Goal: Communication & Community: Ask a question

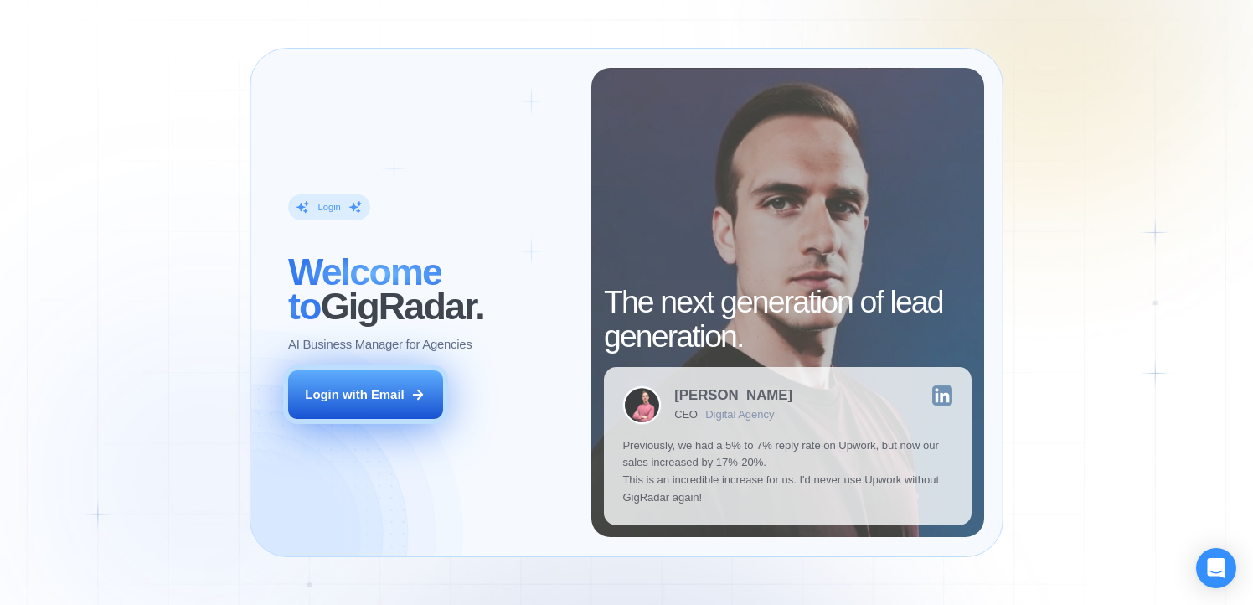
click at [367, 392] on div "Login with Email" at bounding box center [354, 395] width 99 height 18
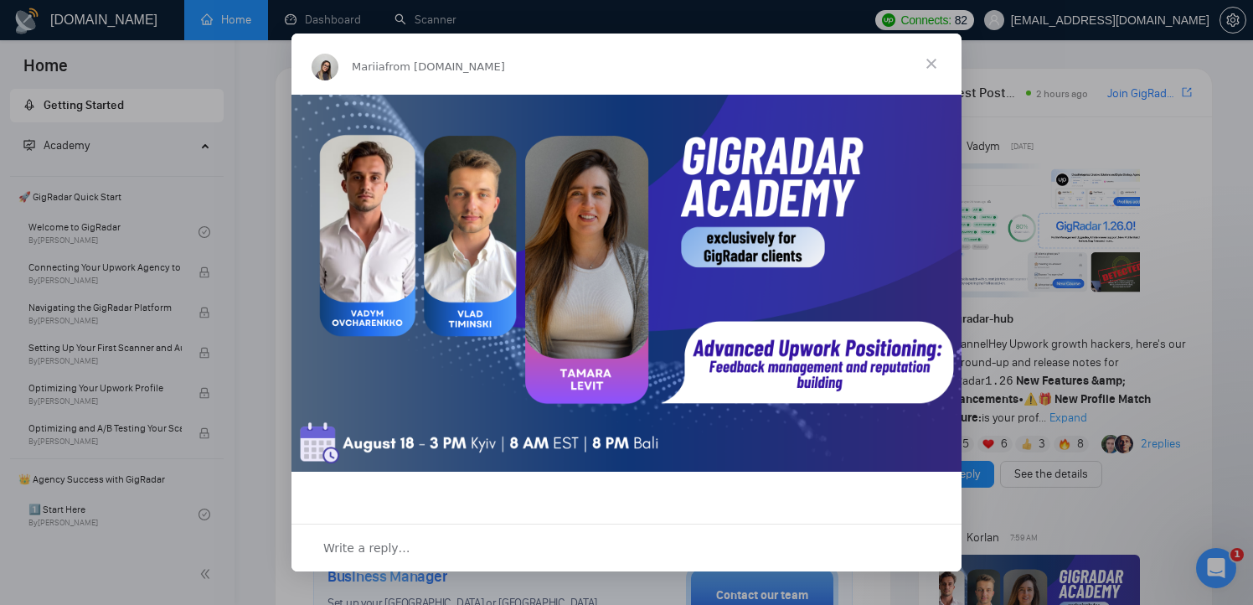
click at [933, 60] on span "Close" at bounding box center [932, 64] width 60 height 60
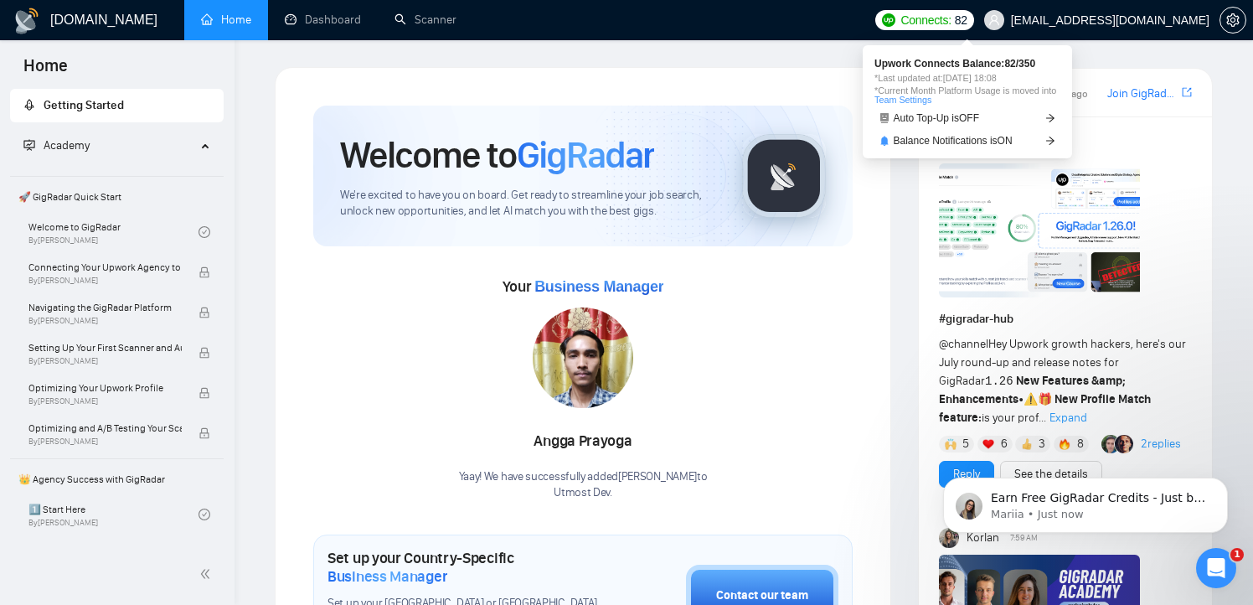
click at [951, 14] on span "Connects:" at bounding box center [926, 20] width 50 height 18
click at [1004, 111] on link "Auto Top-Up is OFF" at bounding box center [968, 119] width 186 height 18
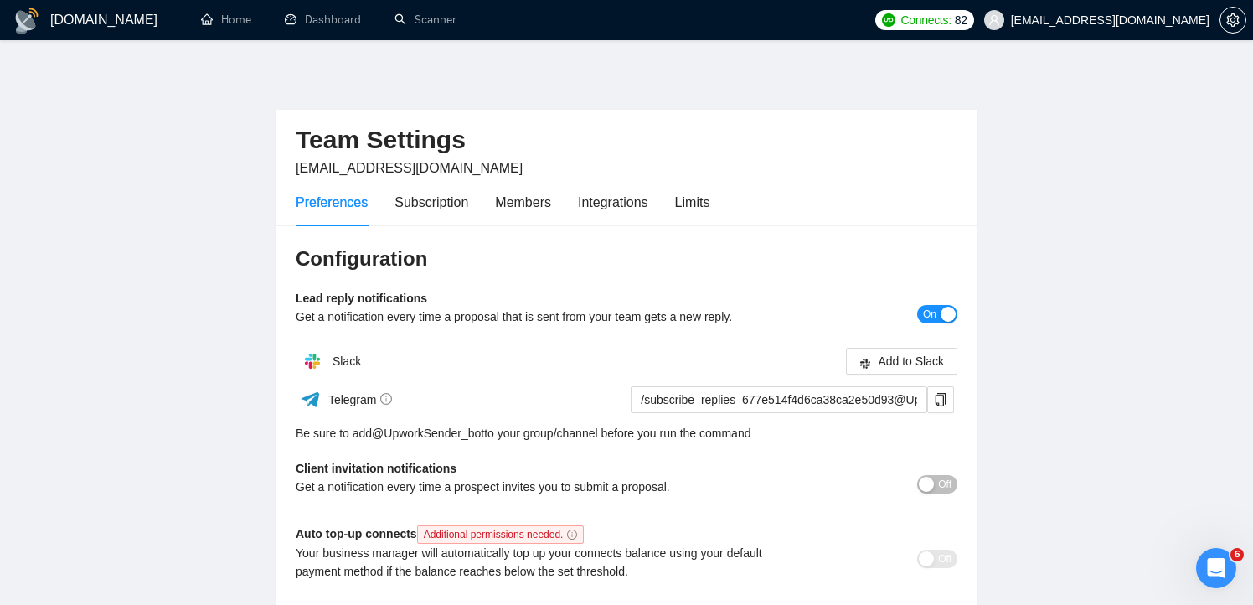
click at [942, 21] on span "Connects:" at bounding box center [926, 20] width 50 height 18
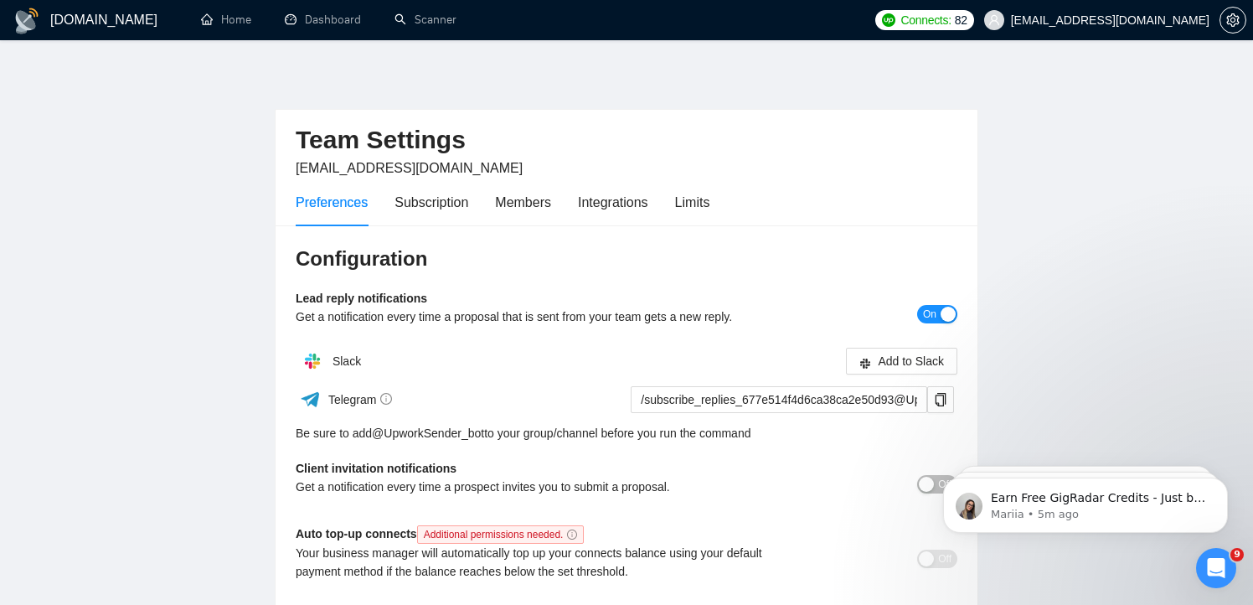
click at [60, 27] on h1 "[DOMAIN_NAME]" at bounding box center [103, 20] width 107 height 40
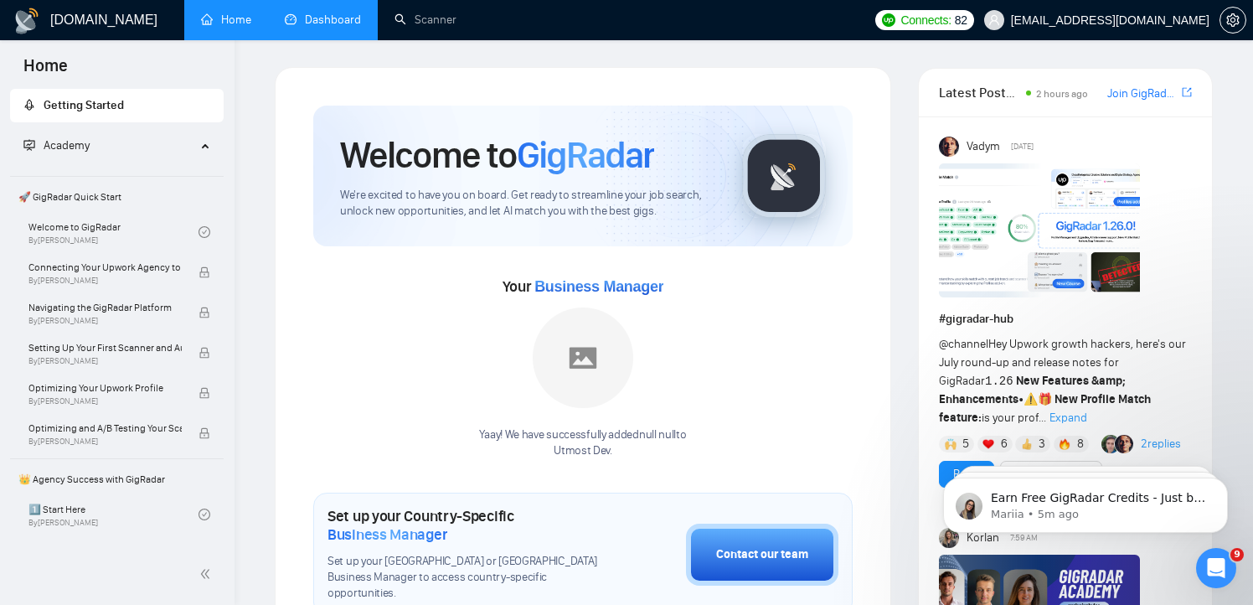
click at [326, 18] on link "Dashboard" at bounding box center [323, 20] width 76 height 14
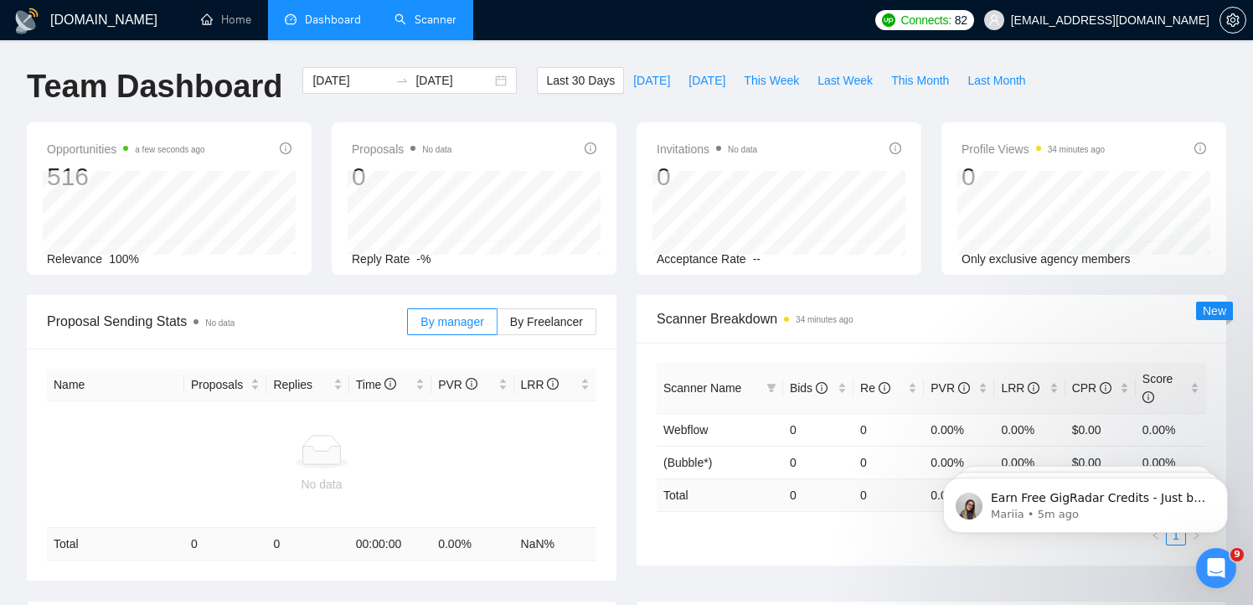
click at [442, 15] on link "Scanner" at bounding box center [426, 20] width 62 height 14
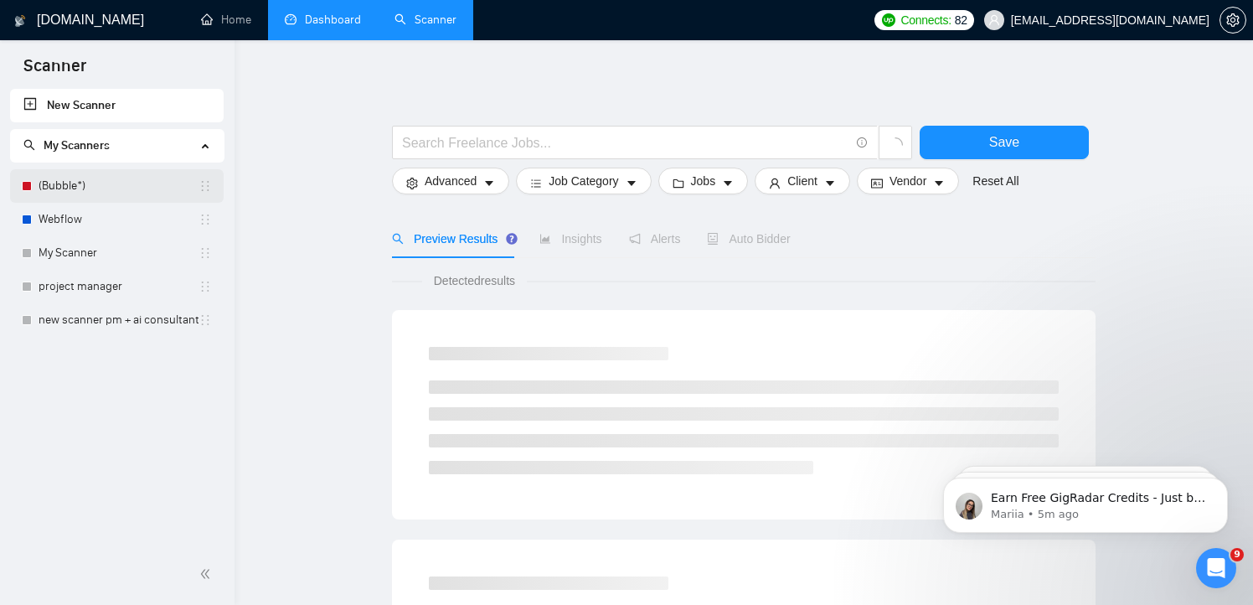
click at [58, 194] on link "(Bubble*)" at bounding box center [119, 186] width 160 height 34
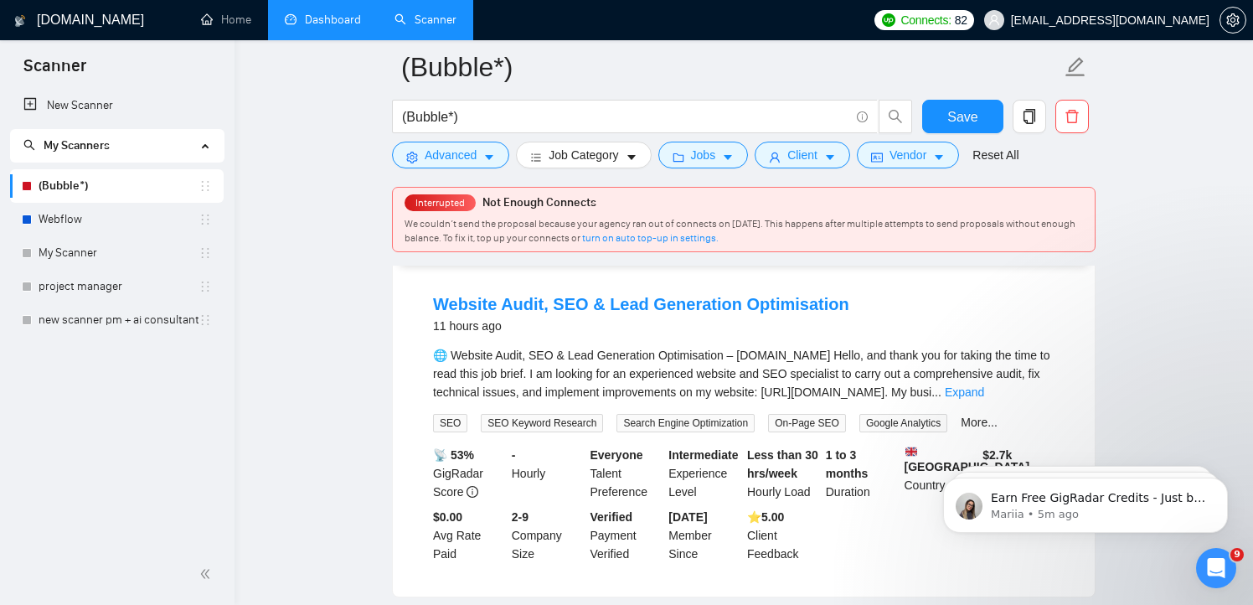
scroll to position [1281, 0]
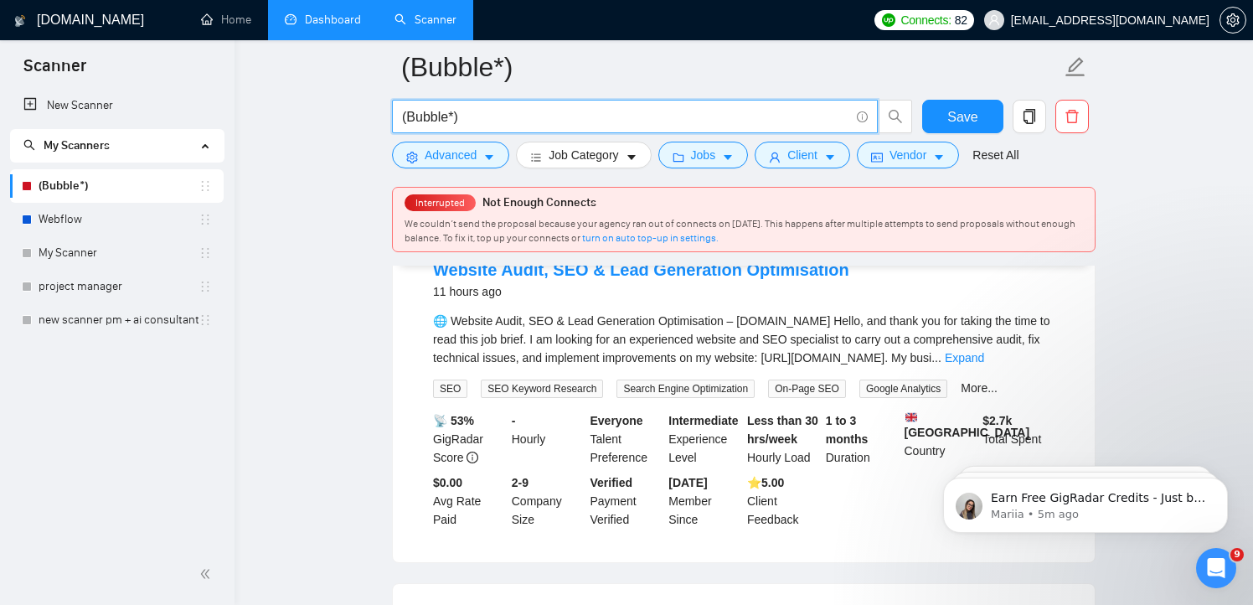
click at [449, 120] on input "(Bubble*)" at bounding box center [625, 116] width 447 height 21
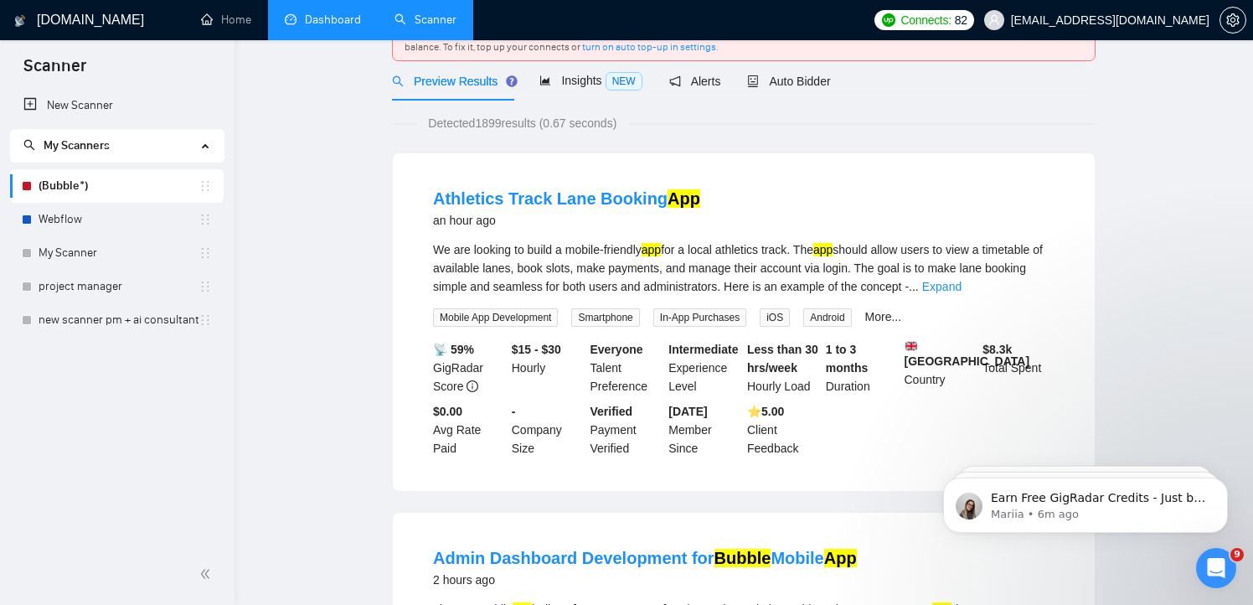
scroll to position [0, 0]
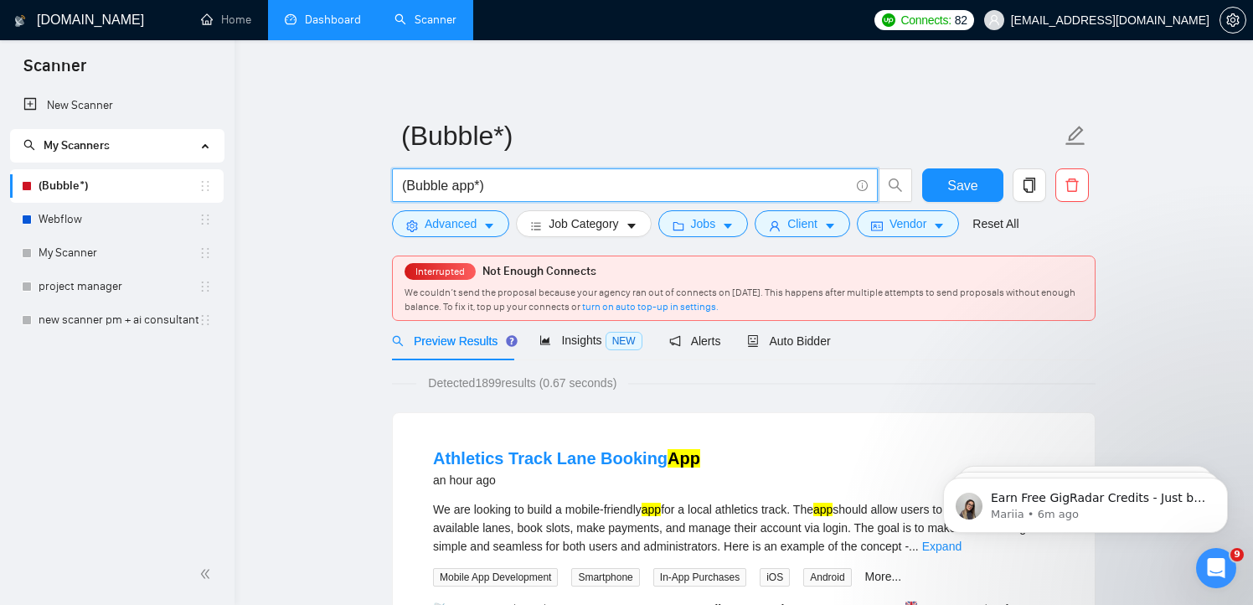
type input "(Bubble app*)"
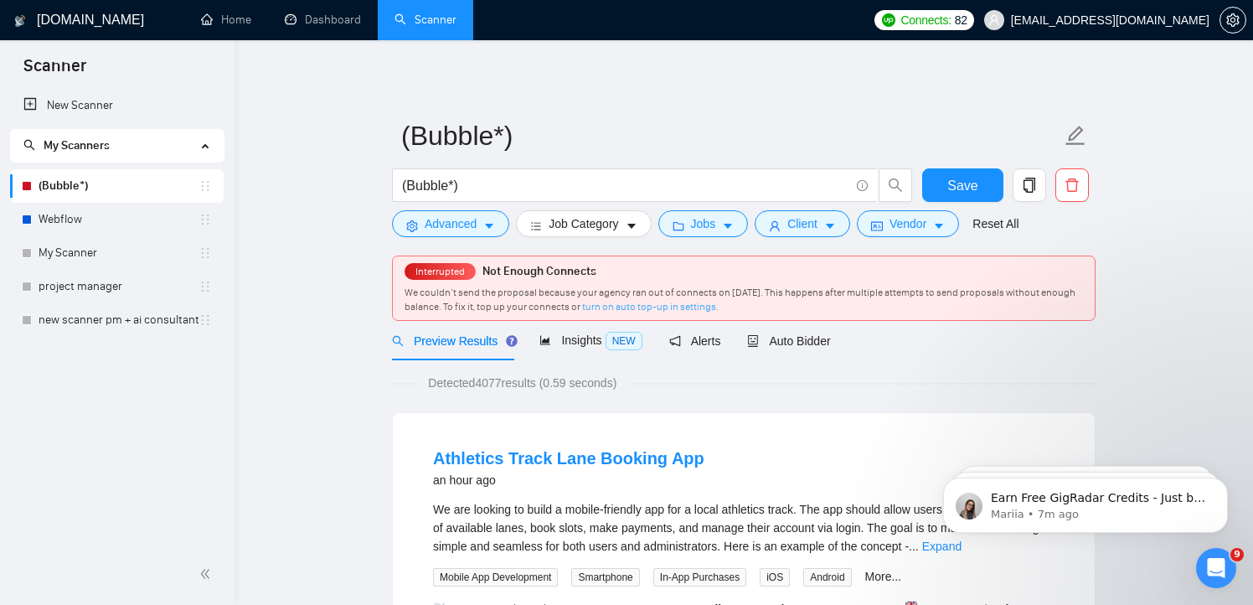
click at [699, 311] on link "turn on auto top-up in settings." at bounding box center [650, 307] width 137 height 12
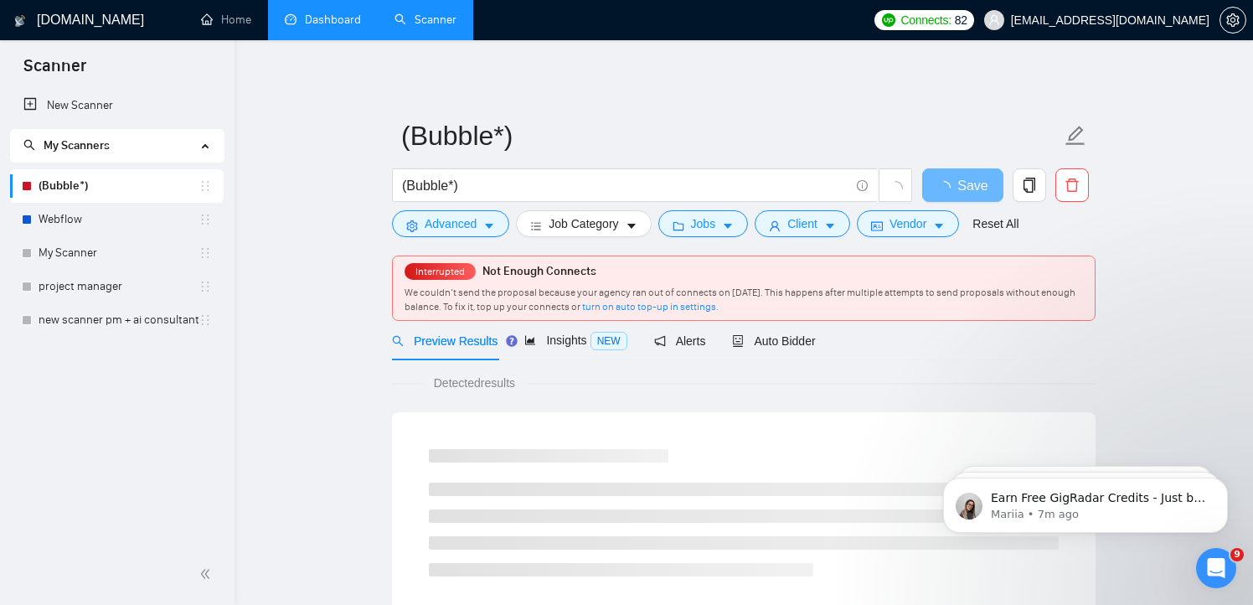
click at [344, 13] on link "Dashboard" at bounding box center [323, 20] width 76 height 14
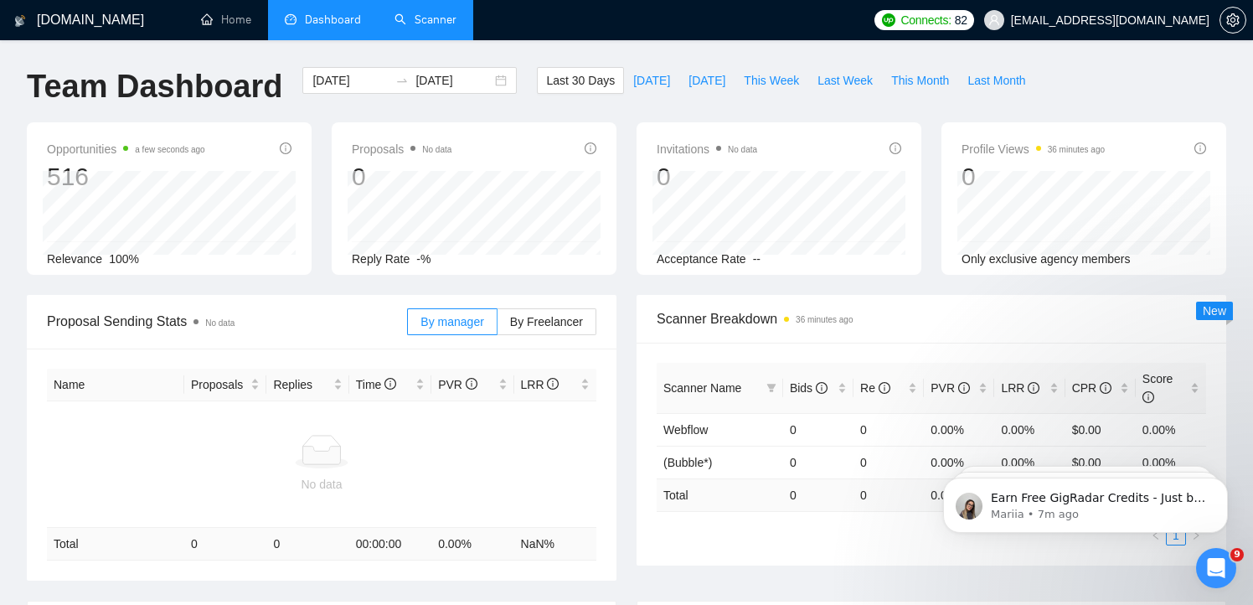
click at [436, 13] on link "Scanner" at bounding box center [426, 20] width 62 height 14
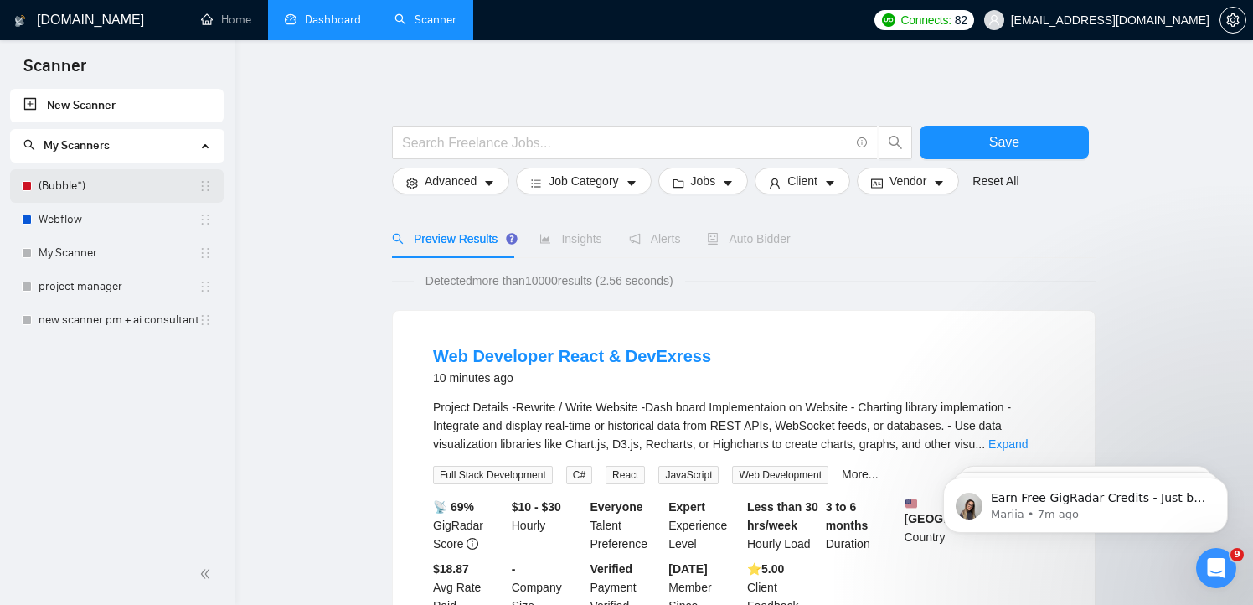
click at [110, 194] on link "(Bubble*)" at bounding box center [119, 186] width 160 height 34
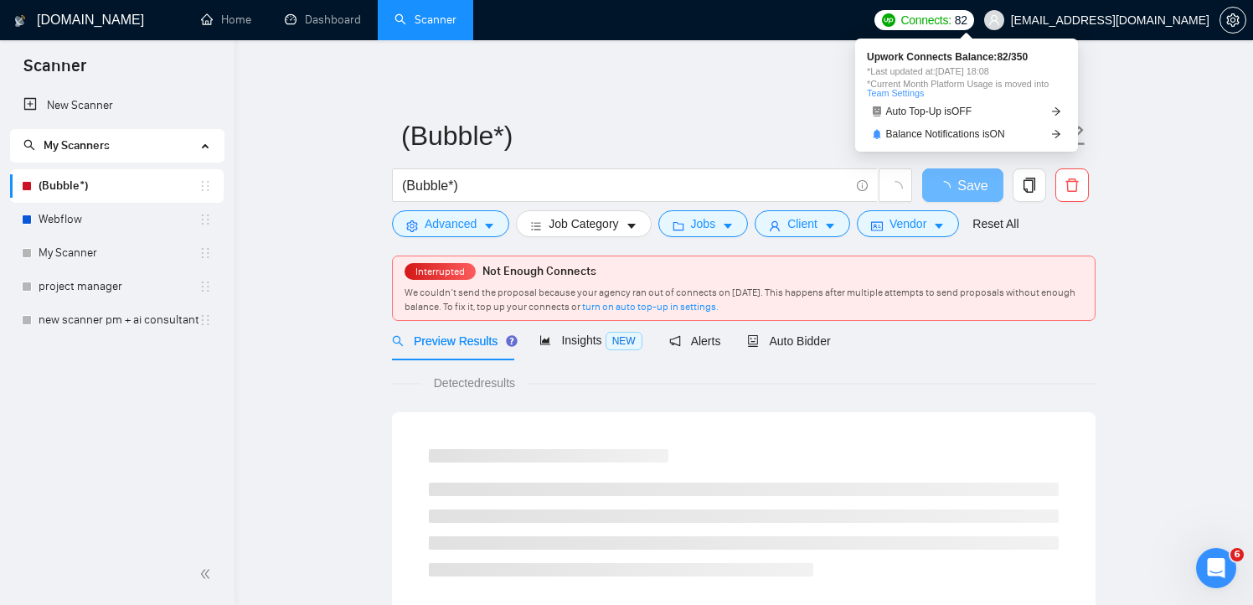
click at [948, 16] on span "Connects:" at bounding box center [926, 20] width 50 height 18
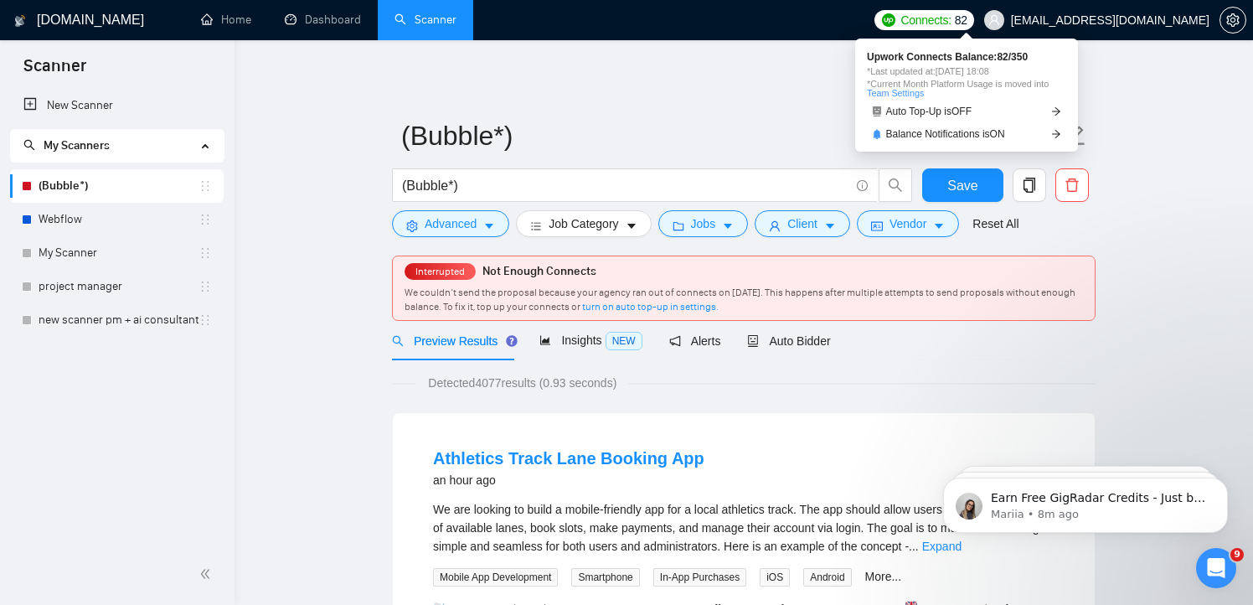
click at [928, 71] on span "*Last updated at: 18 Aug 2025 18:08" at bounding box center [966, 71] width 199 height 9
click at [904, 92] on link "Team Settings" at bounding box center [895, 93] width 57 height 10
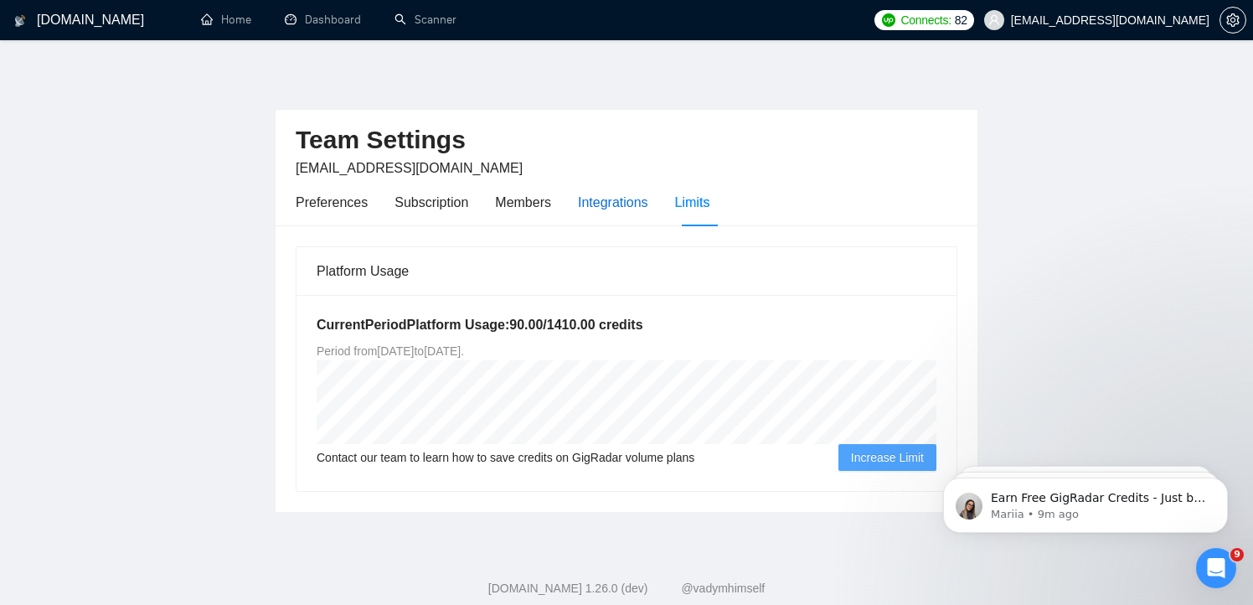
click at [621, 211] on div "Integrations" at bounding box center [613, 202] width 70 height 21
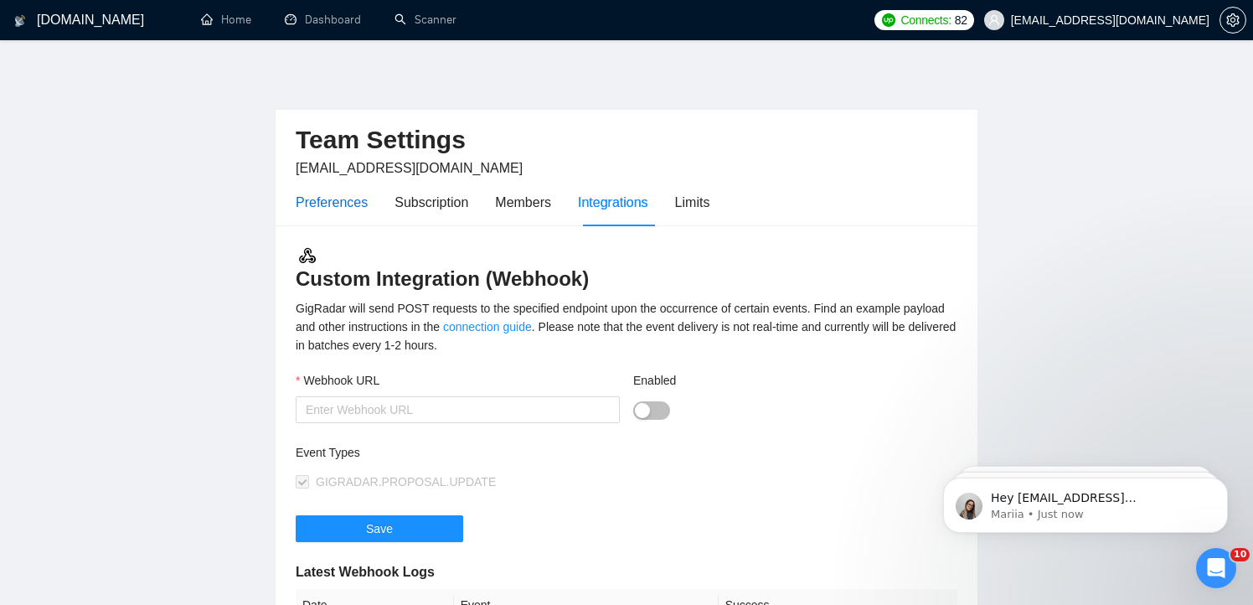
click at [336, 207] on div "Preferences" at bounding box center [332, 202] width 72 height 21
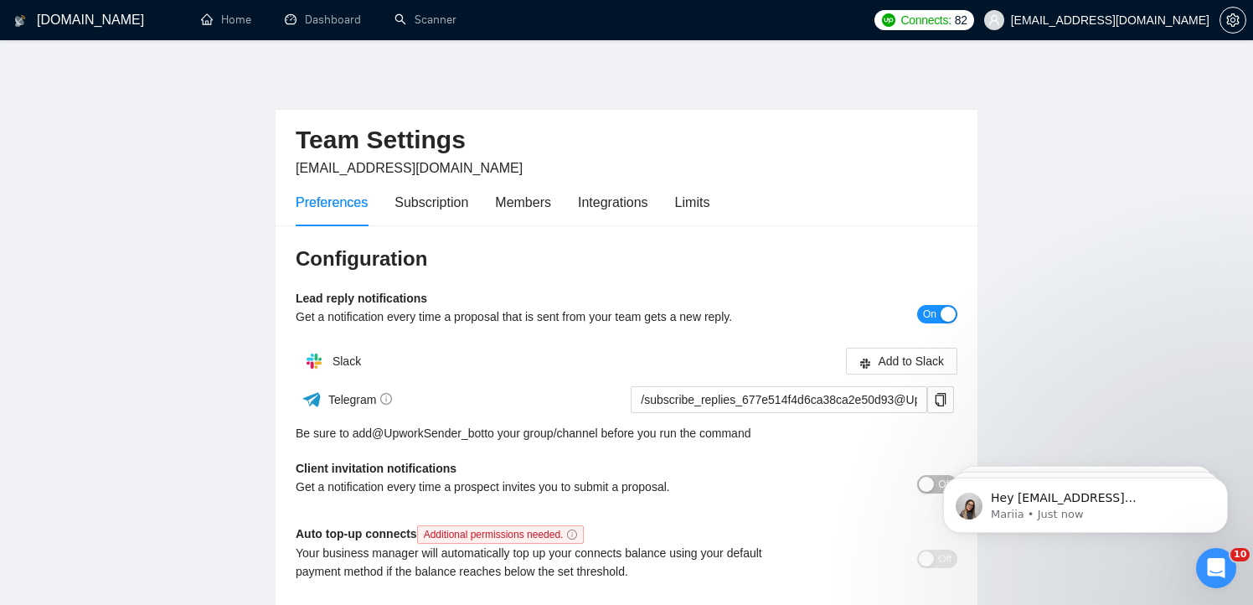
click at [477, 205] on div "Preferences Subscription Members Integrations Limits" at bounding box center [503, 202] width 414 height 48
click at [425, 201] on div "Subscription" at bounding box center [432, 202] width 74 height 21
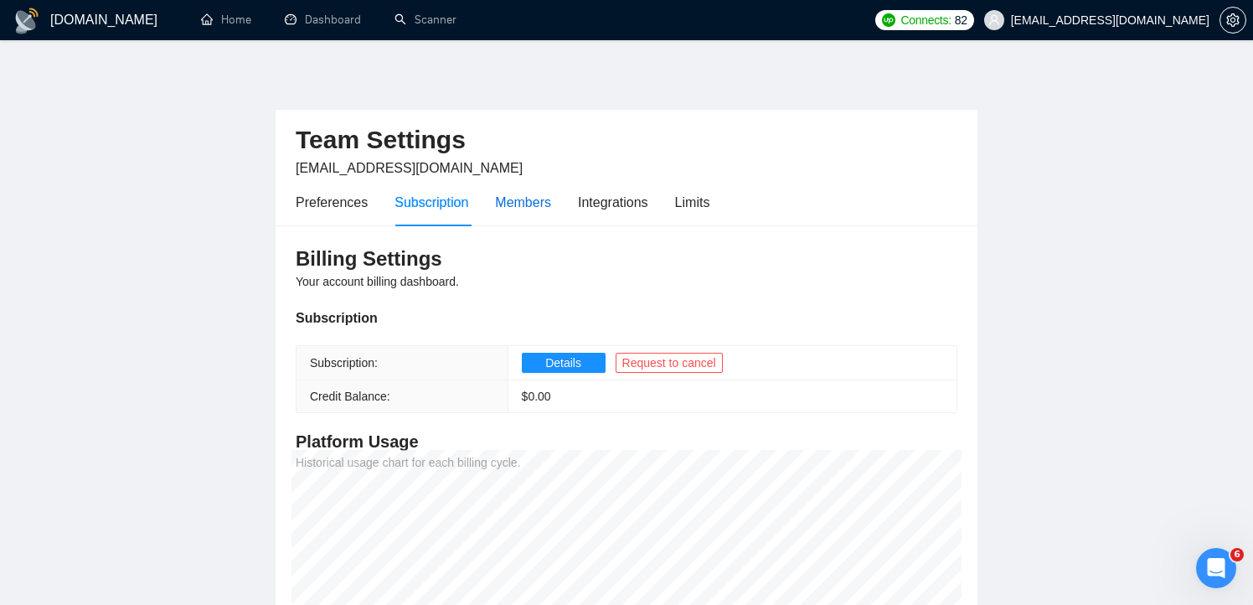
click at [531, 195] on div "Members" at bounding box center [523, 202] width 56 height 21
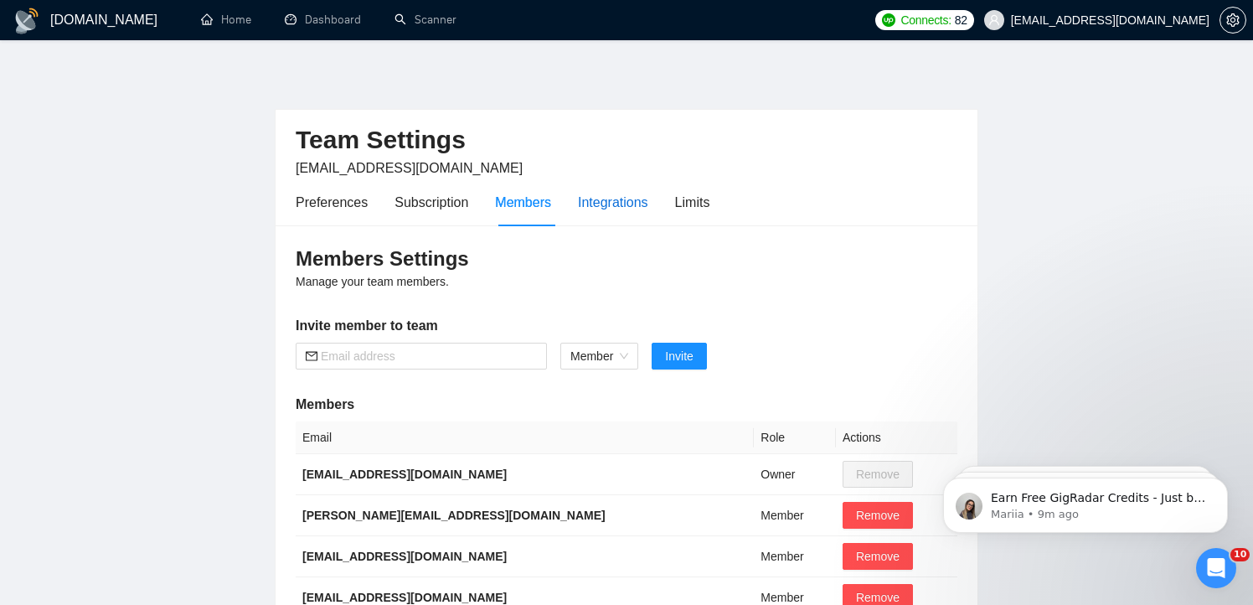
click at [620, 199] on div "Integrations" at bounding box center [613, 202] width 70 height 21
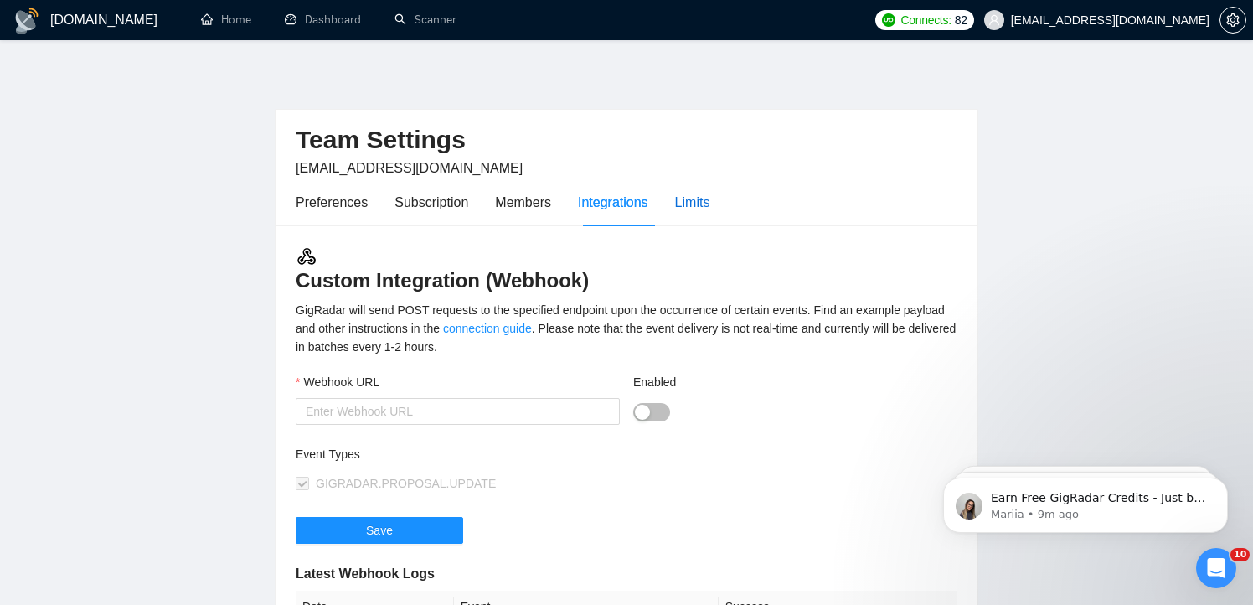
click at [703, 207] on div "Limits" at bounding box center [692, 202] width 35 height 21
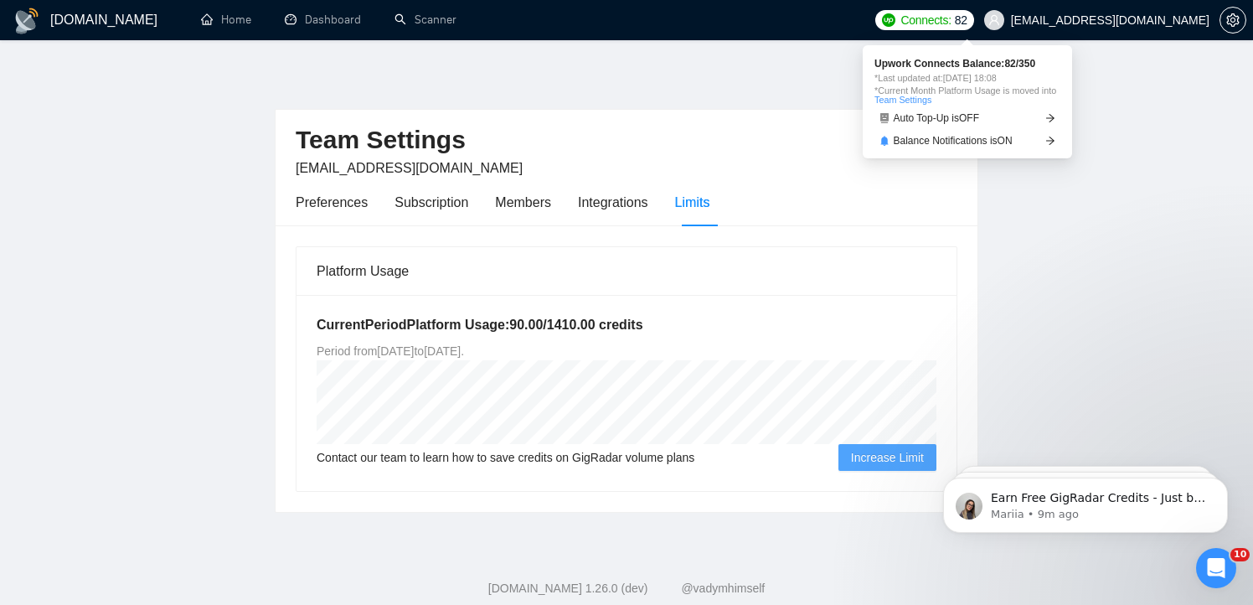
click at [942, 21] on span "Connects:" at bounding box center [926, 20] width 50 height 18
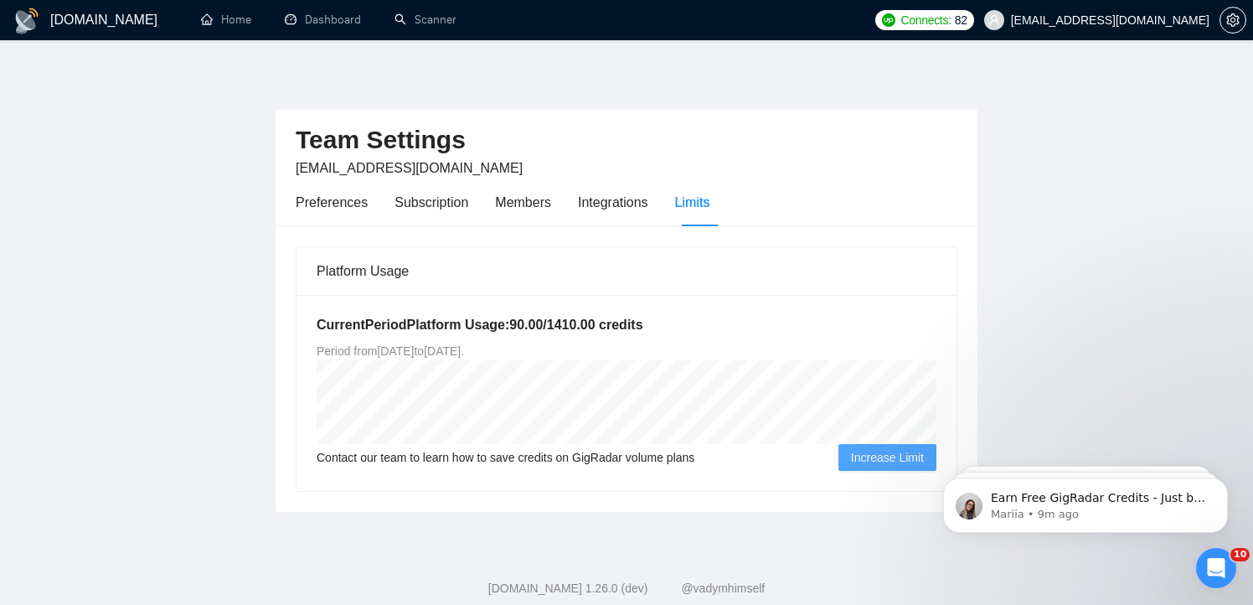
click at [1129, 31] on span "panchenkooo71@gmail.com" at bounding box center [1097, 20] width 246 height 54
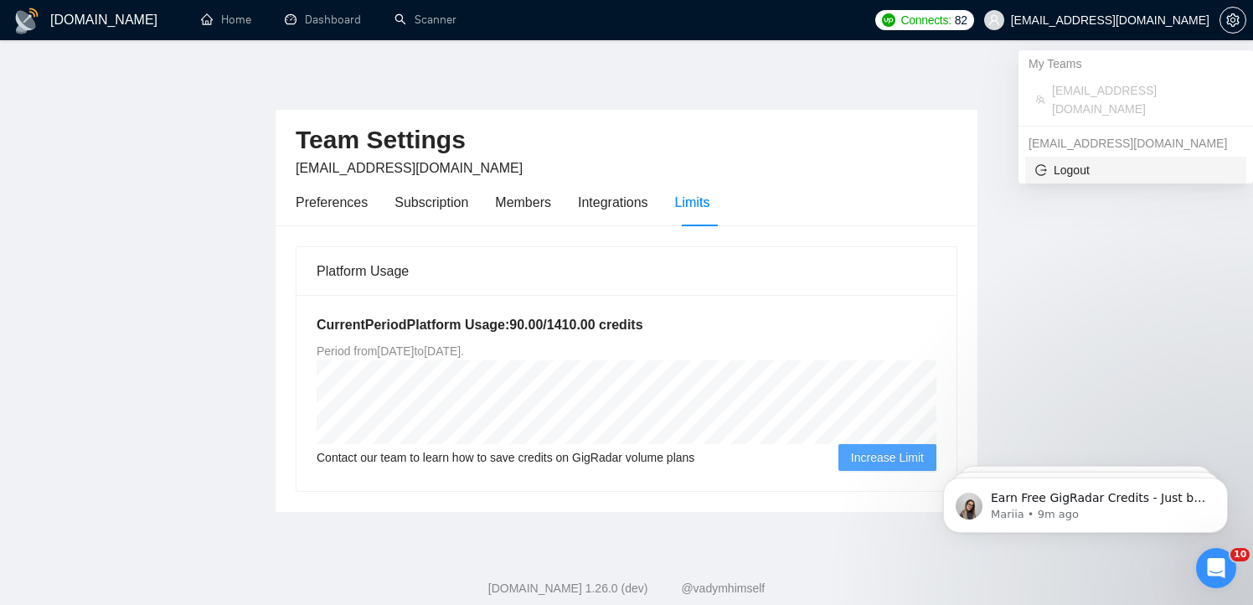
click at [1064, 161] on span "Logout" at bounding box center [1136, 170] width 201 height 18
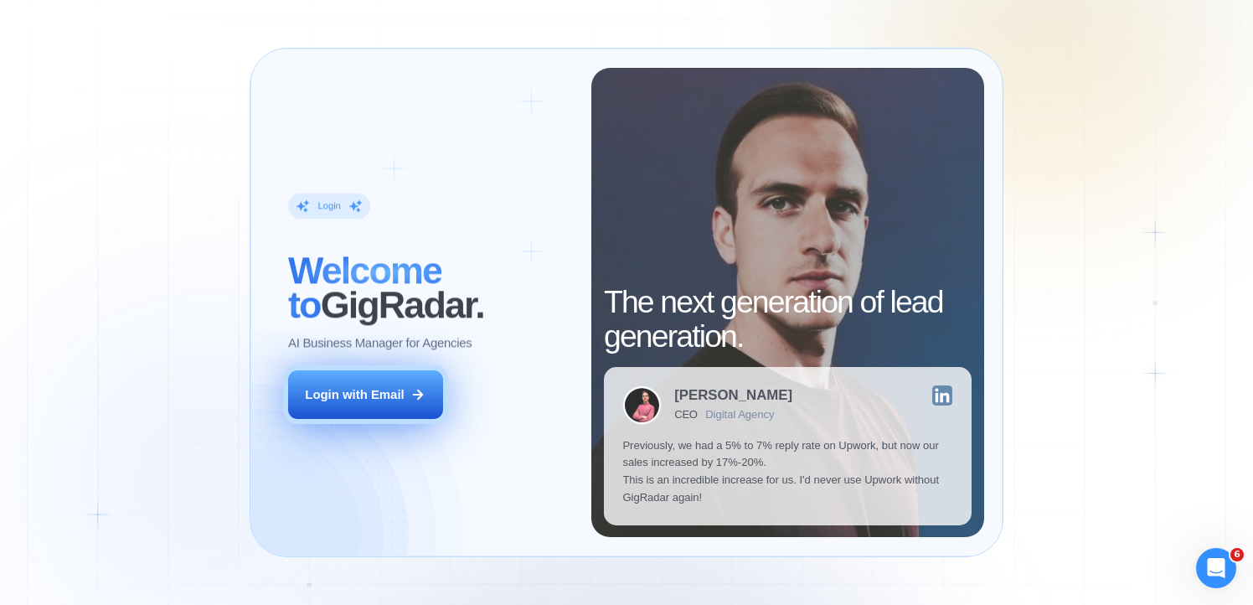
click at [360, 374] on button "Login with Email" at bounding box center [365, 394] width 155 height 49
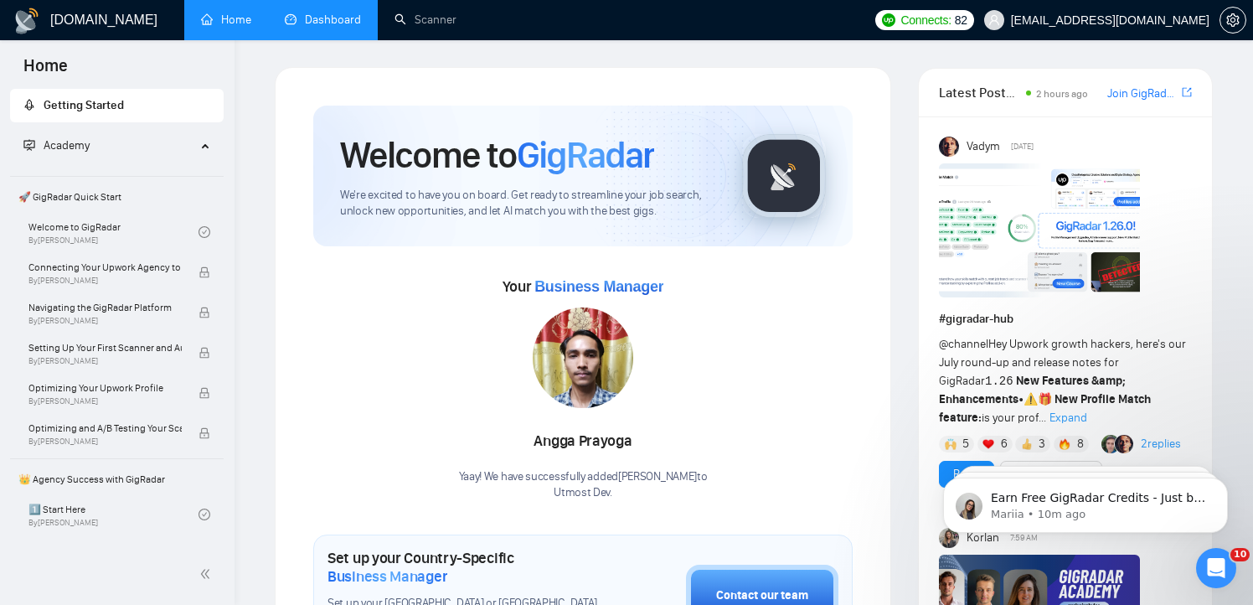
click at [361, 27] on link "Dashboard" at bounding box center [323, 20] width 76 height 14
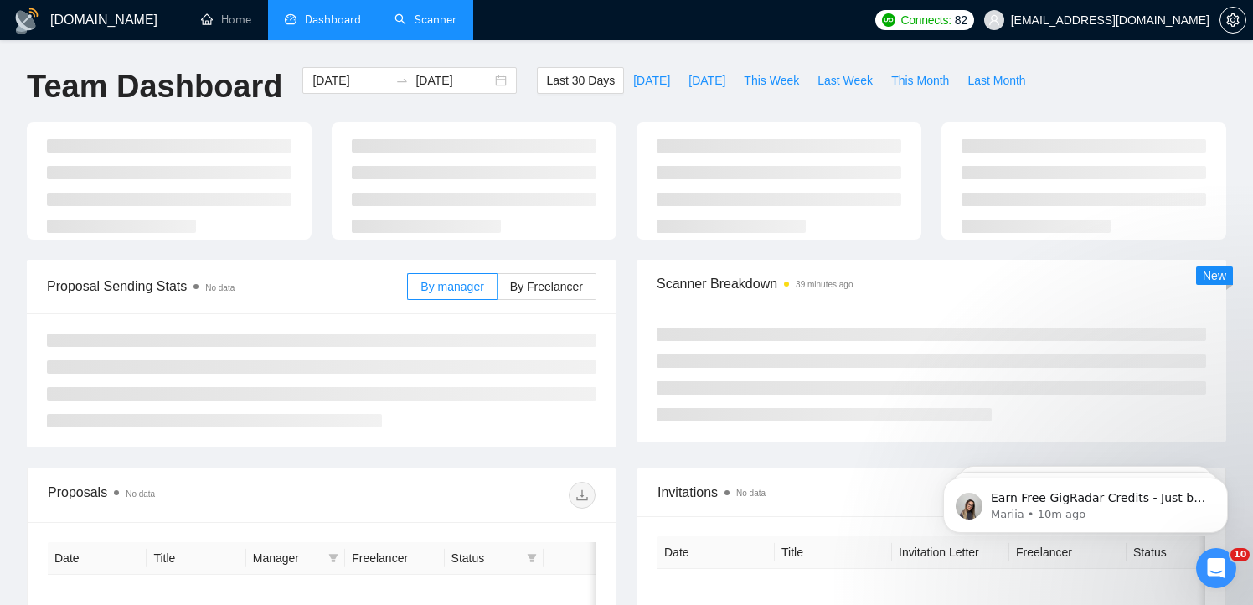
click at [454, 27] on link "Scanner" at bounding box center [426, 20] width 62 height 14
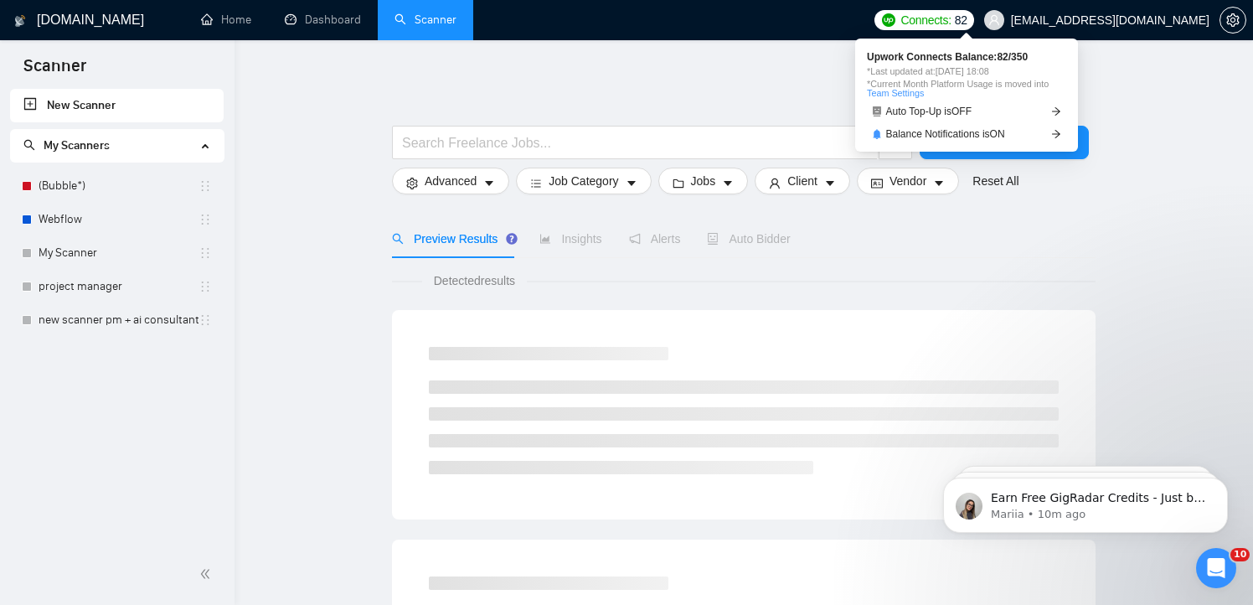
click at [951, 23] on span "Connects:" at bounding box center [926, 20] width 50 height 18
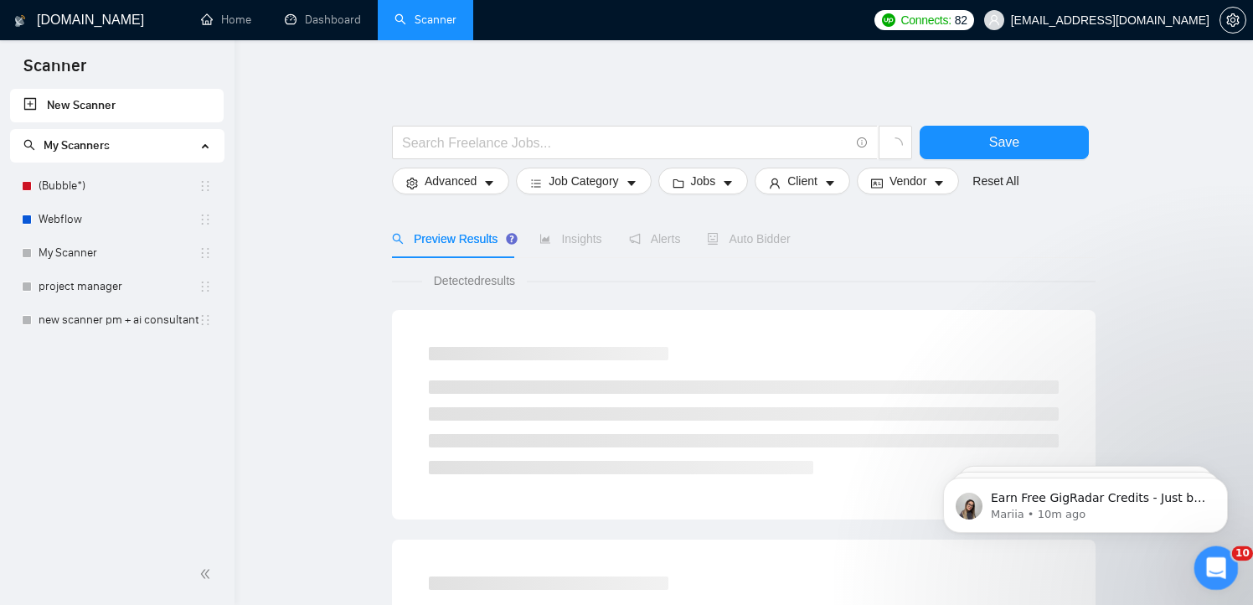
click at [1199, 565] on div "Open Intercom Messenger" at bounding box center [1213, 565] width 55 height 55
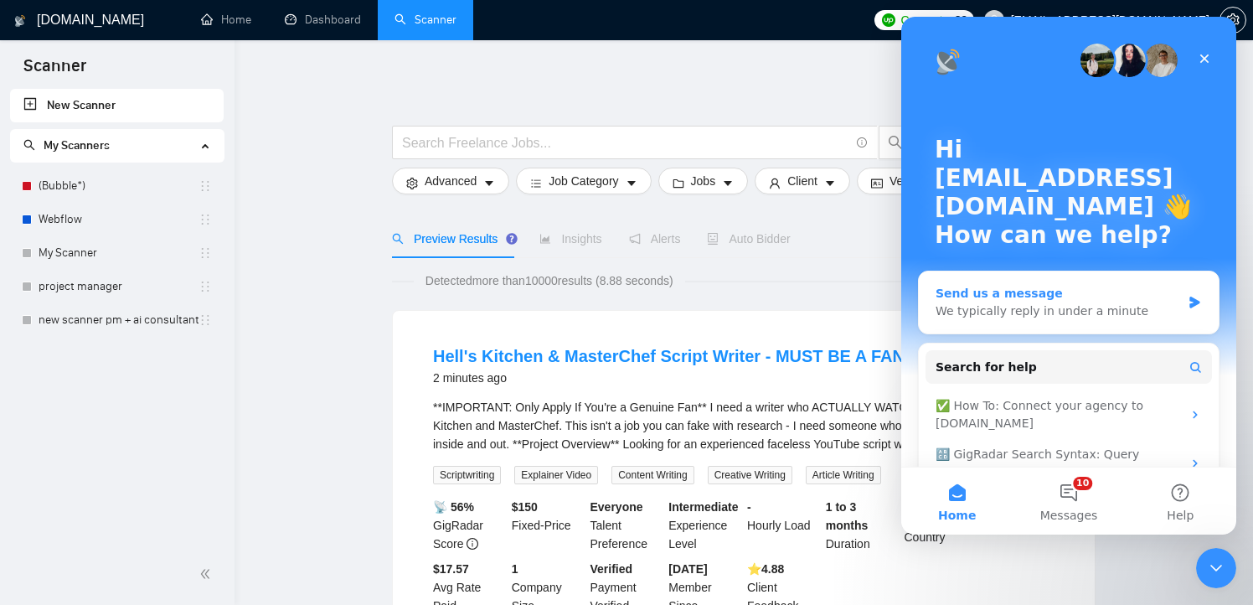
click at [1065, 314] on div "We typically reply in under a minute" at bounding box center [1059, 311] width 246 height 18
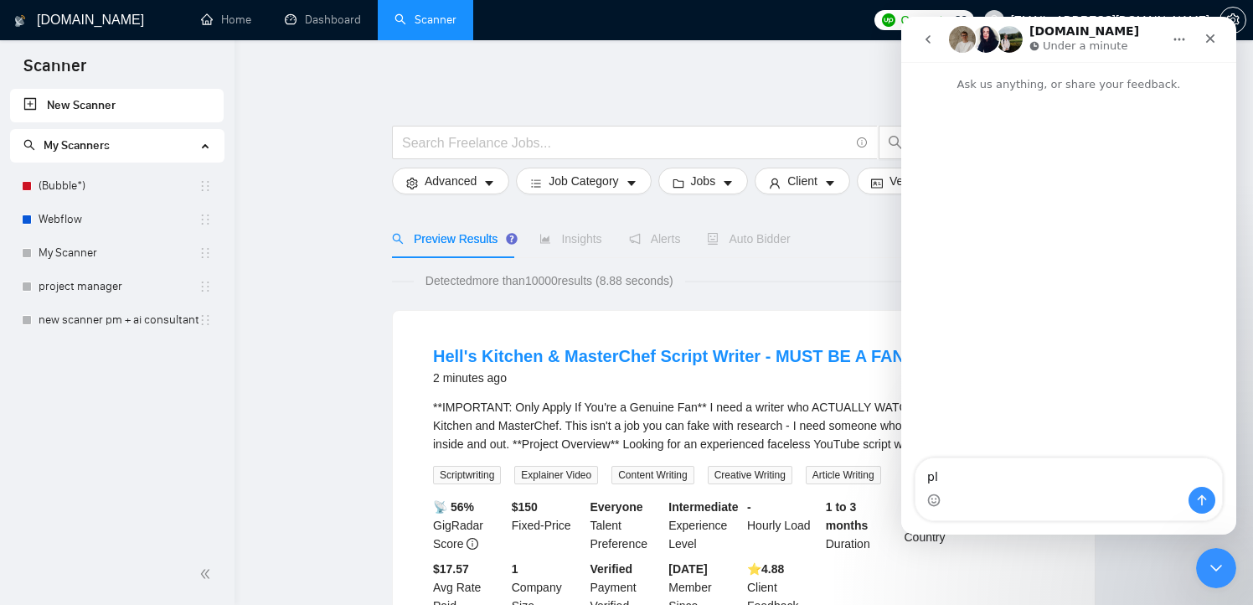
type textarea "p"
type textarea "Hi! Please update number of connects"
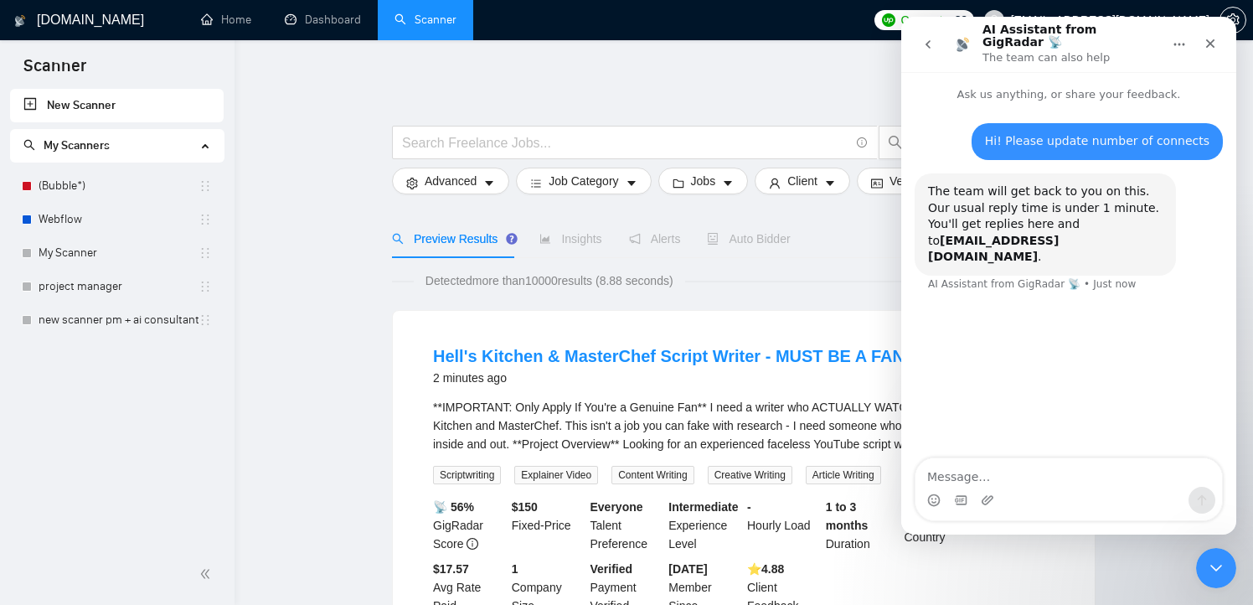
click at [925, 38] on icon "go back" at bounding box center [928, 44] width 13 height 13
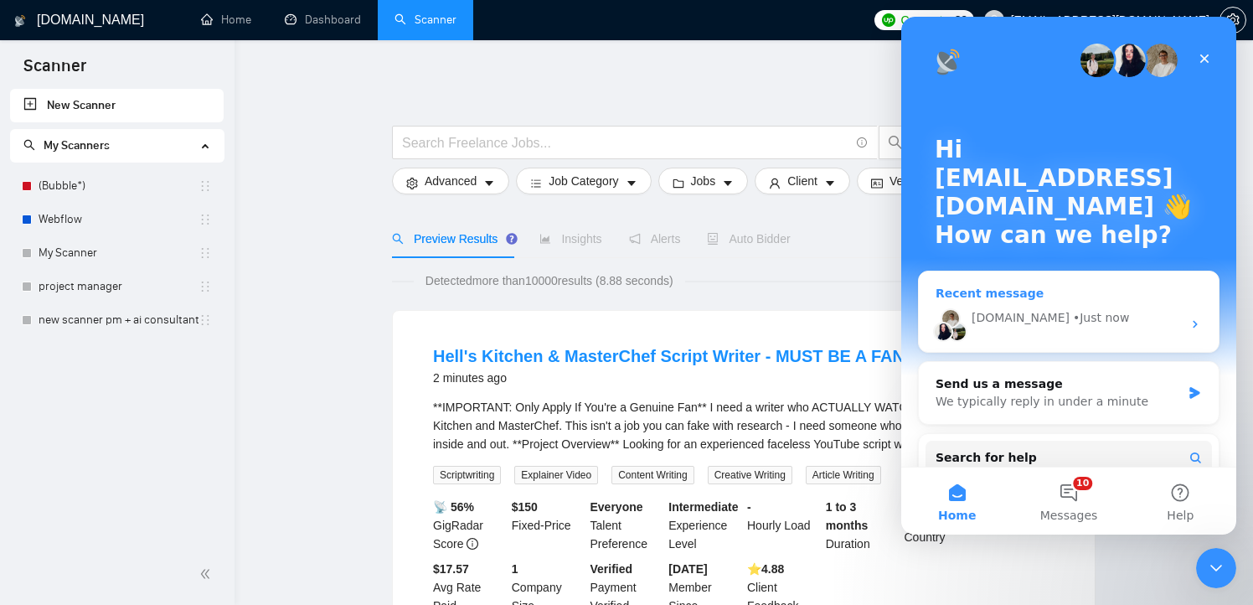
click at [1043, 332] on div "GigRadar.io • Just now" at bounding box center [1069, 324] width 300 height 56
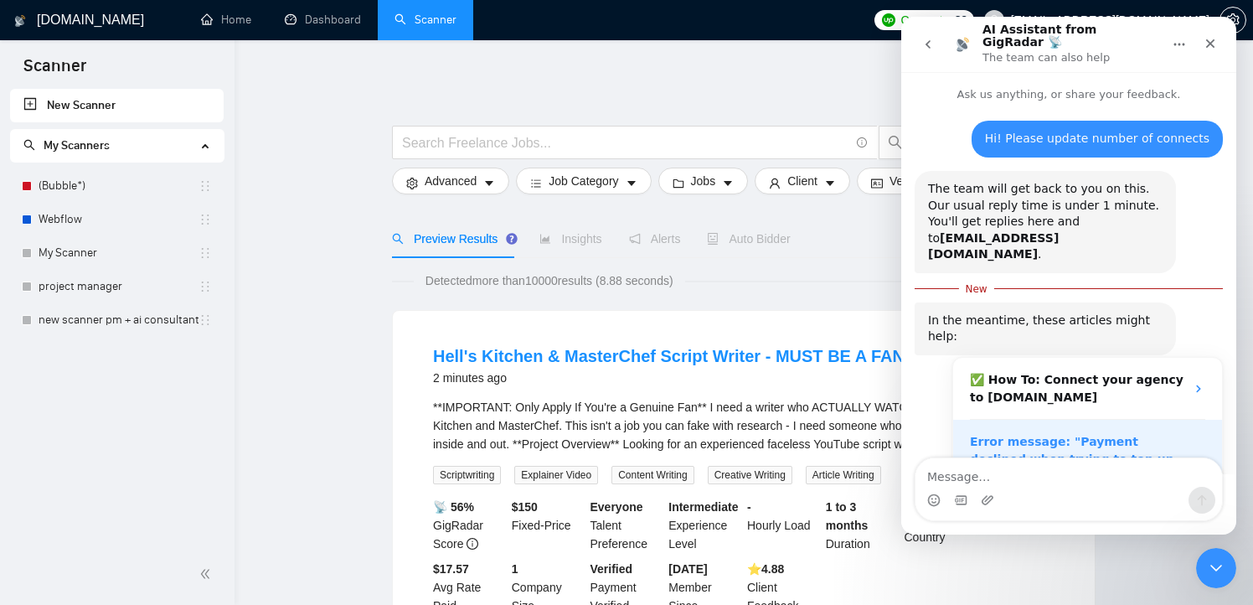
scroll to position [140, 0]
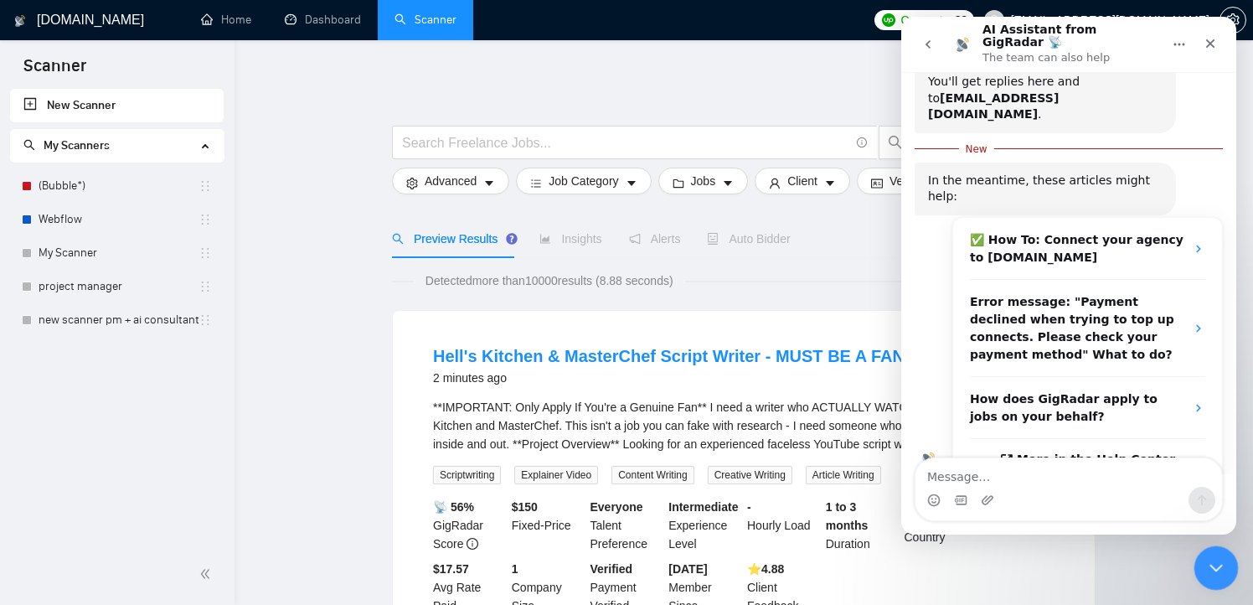
click at [1204, 556] on icon "Close Intercom Messenger" at bounding box center [1214, 566] width 20 height 20
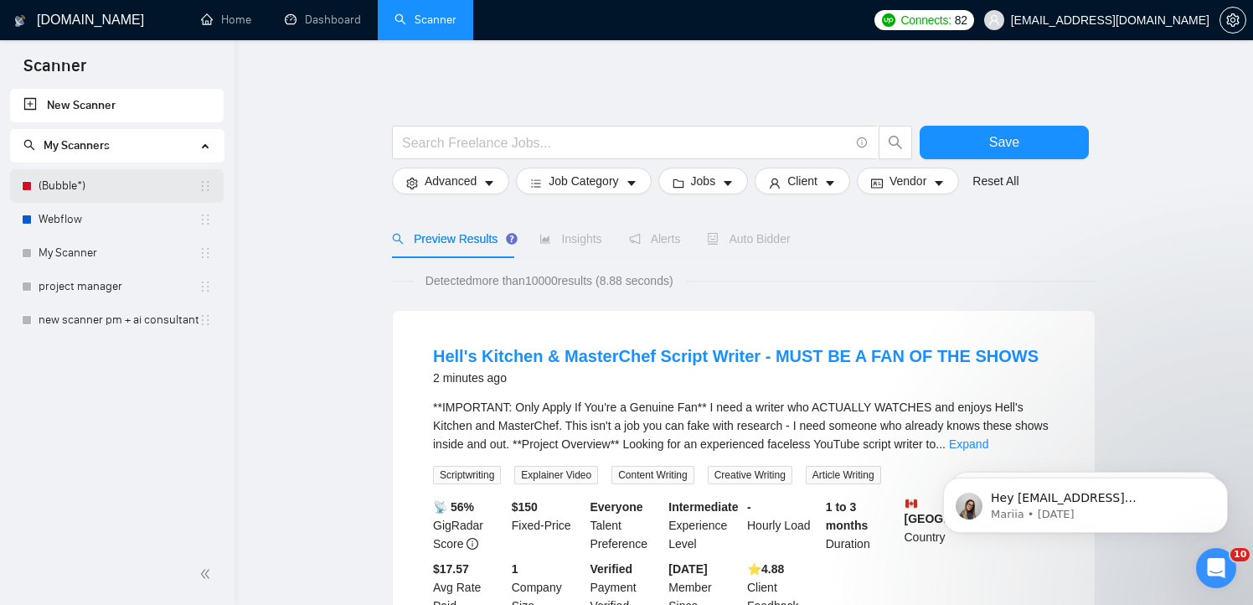
click at [113, 181] on link "(Bubble*)" at bounding box center [119, 186] width 160 height 34
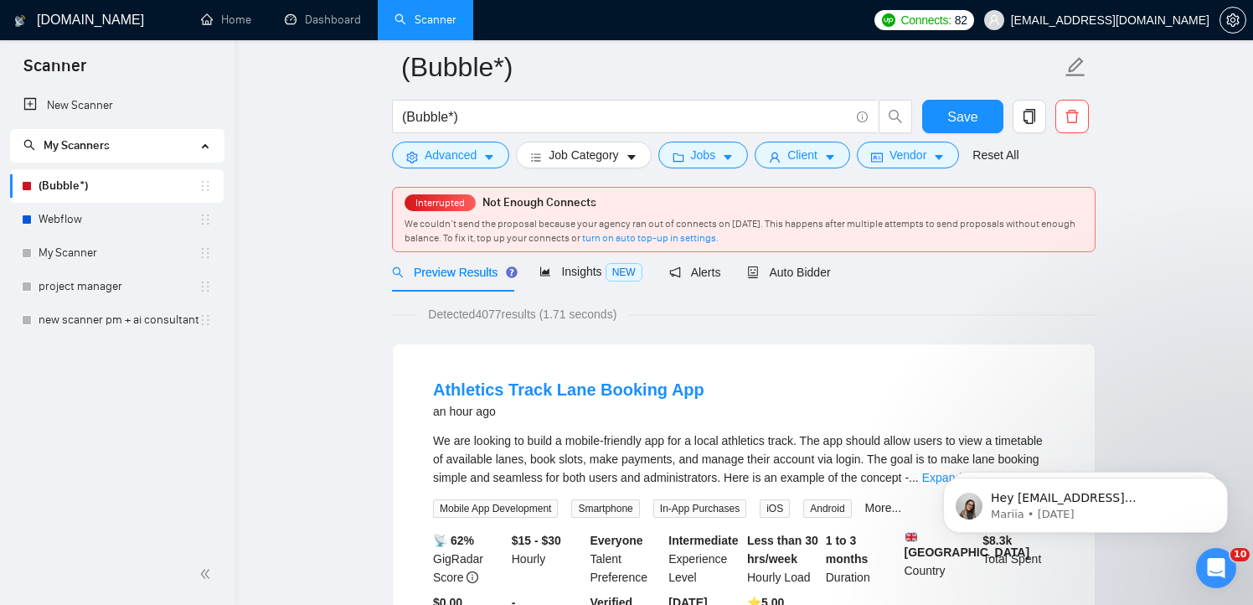
scroll to position [10, 0]
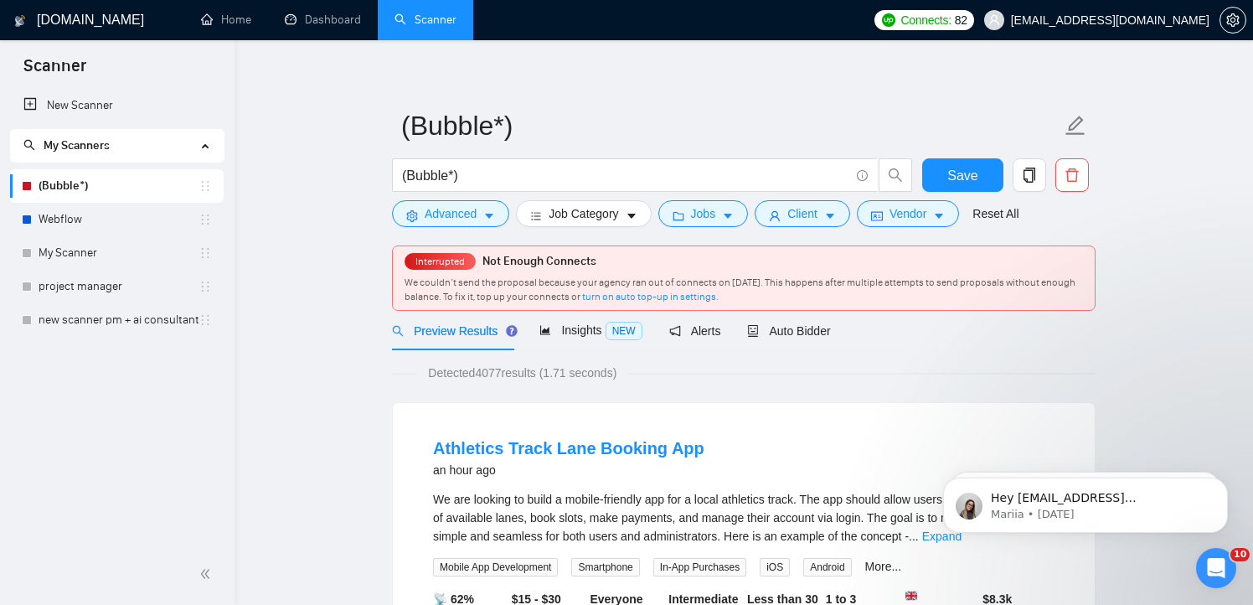
click at [451, 263] on span "Interrupted" at bounding box center [440, 262] width 59 height 12
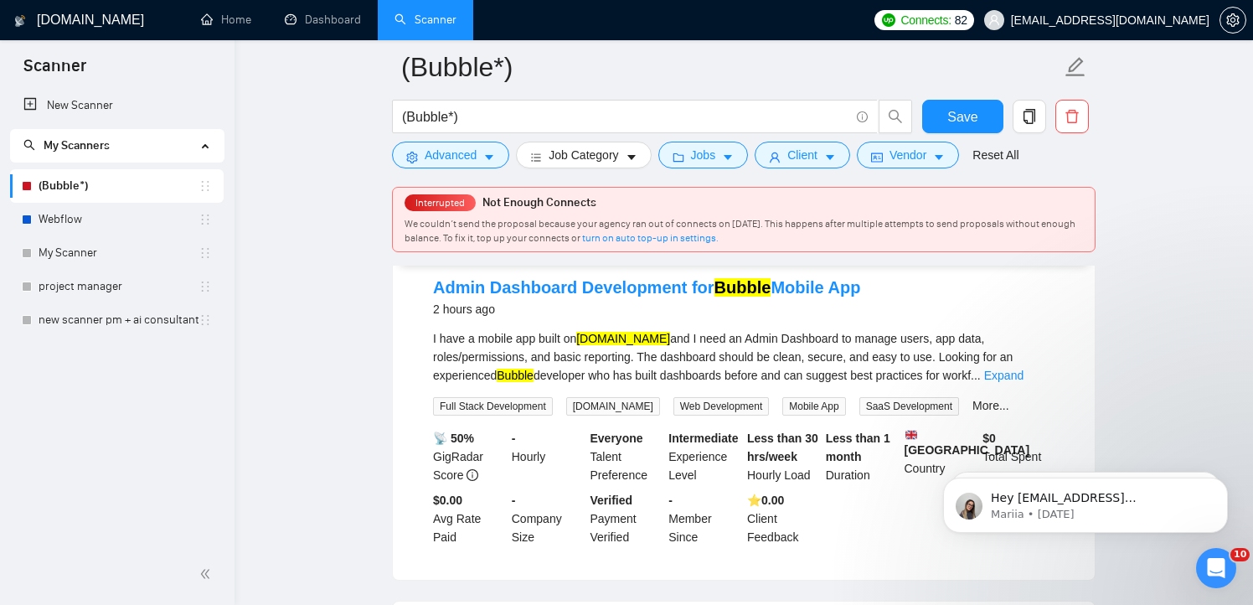
scroll to position [553, 0]
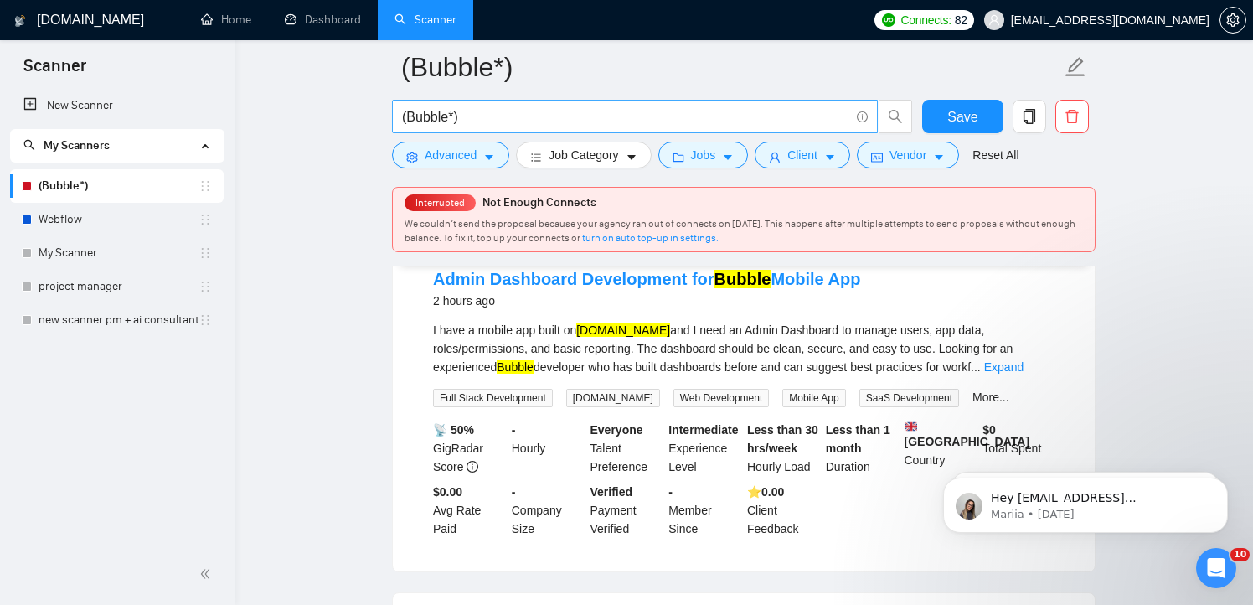
click at [482, 129] on span "(Bubble*)" at bounding box center [635, 117] width 486 height 34
drag, startPoint x: 460, startPoint y: 114, endPoint x: 382, endPoint y: 116, distance: 78.0
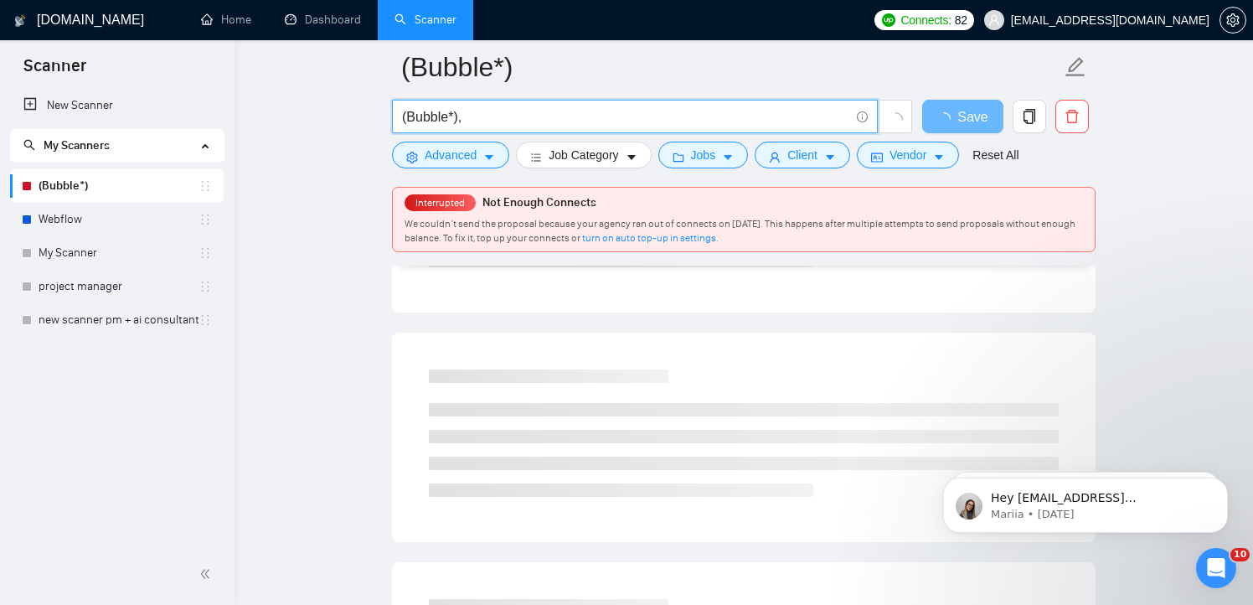
click at [530, 116] on input "(Bubble*)," at bounding box center [625, 116] width 447 height 21
paste input "(Bubble*)"
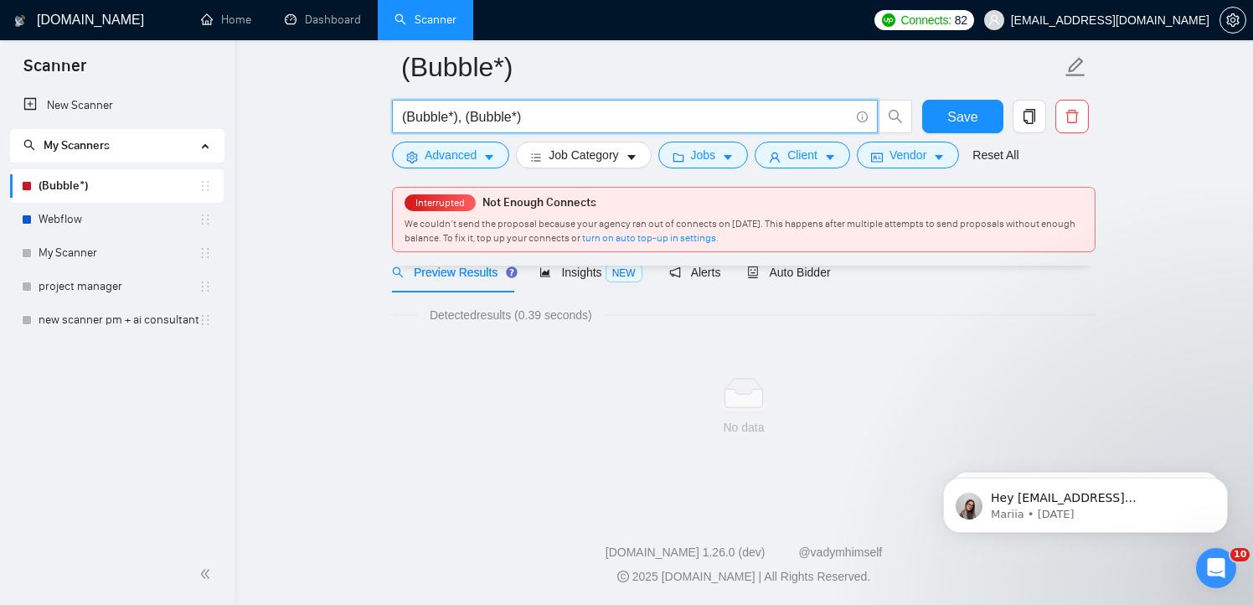
click at [498, 113] on input "(Bubble*), (Bubble*)" at bounding box center [625, 116] width 447 height 21
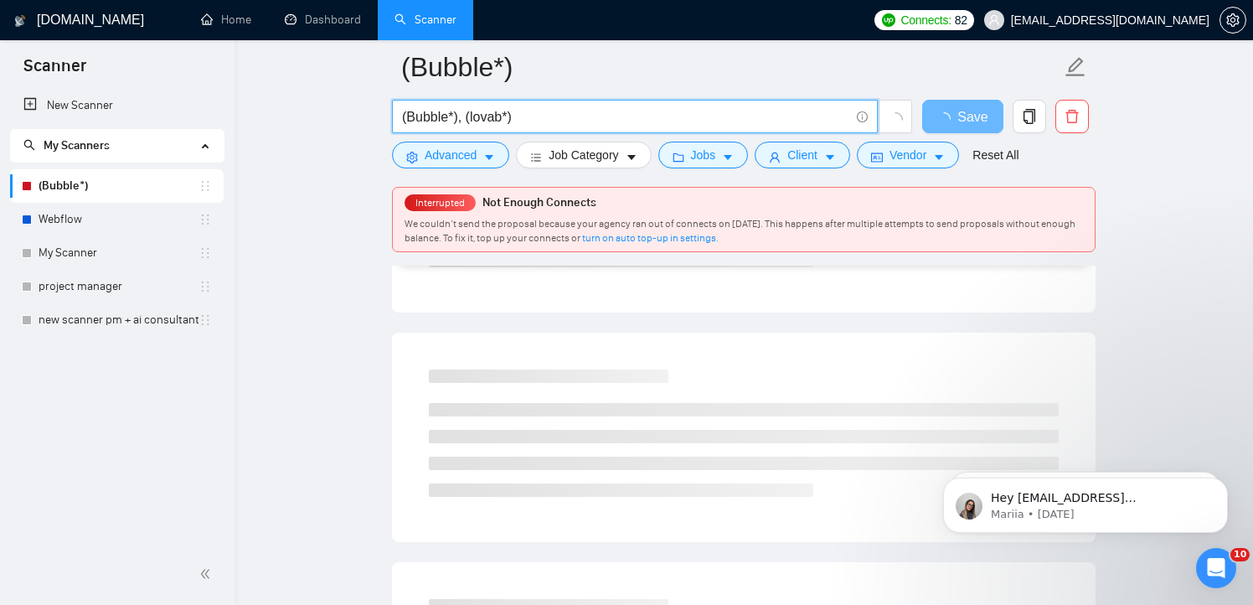
scroll to position [82, 0]
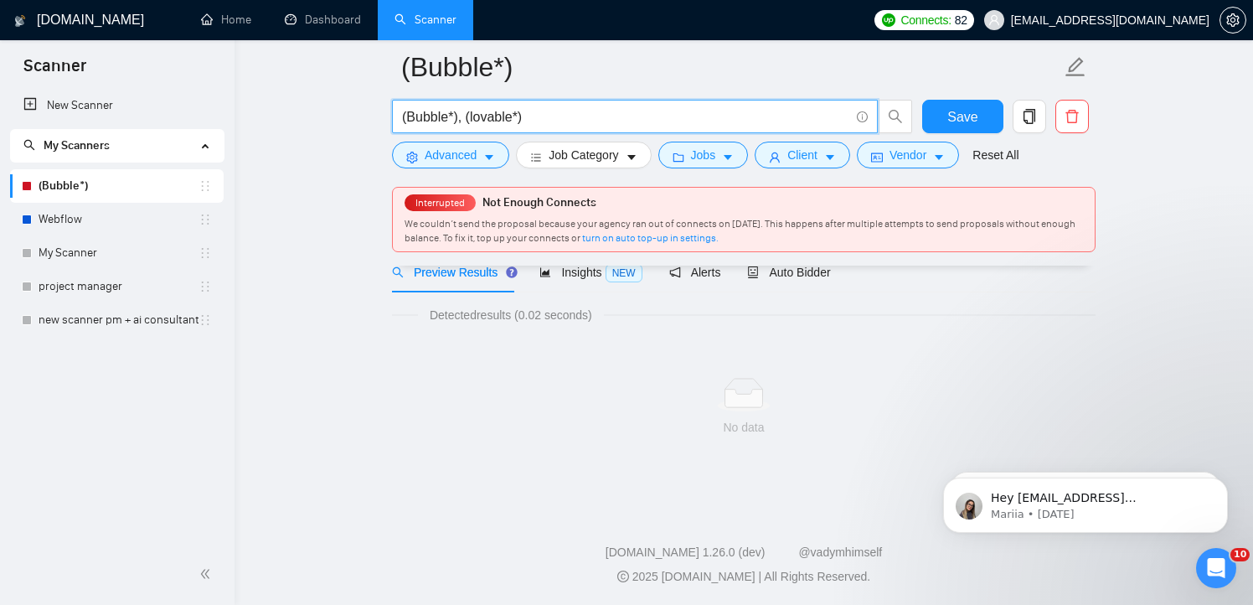
click at [563, 112] on input "(Bubble*), (lovable*)" at bounding box center [625, 116] width 447 height 21
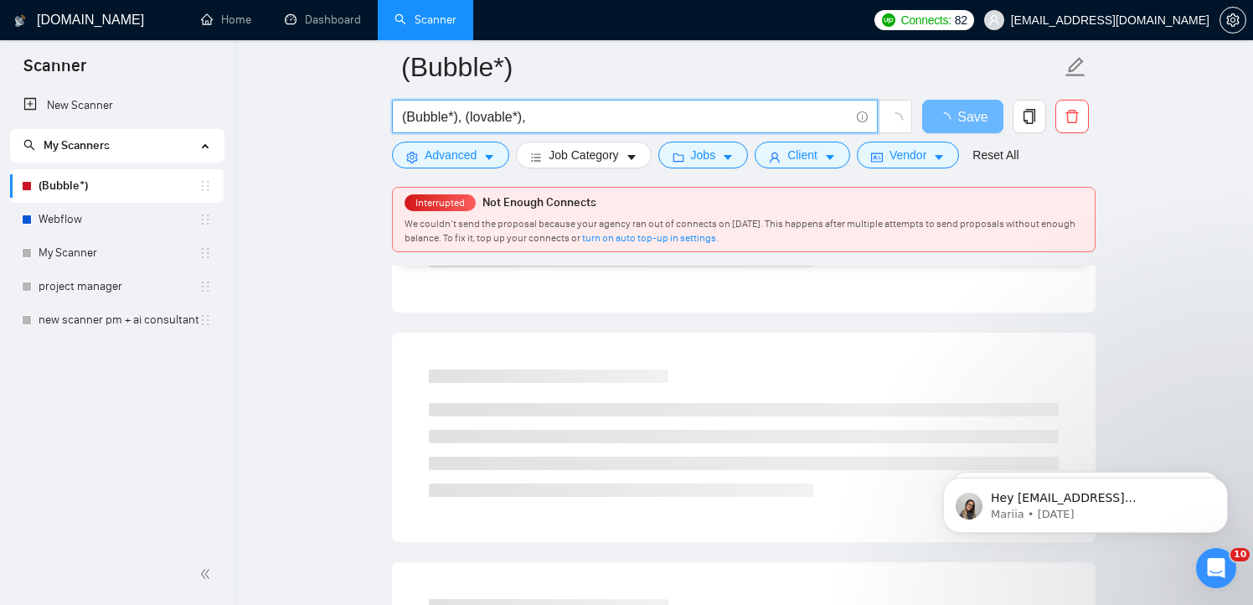
drag, startPoint x: 526, startPoint y: 121, endPoint x: 468, endPoint y: 121, distance: 57.8
click at [468, 121] on input "(Bubble*), (lovable*)," at bounding box center [625, 116] width 447 height 21
click at [578, 107] on input "(Bubble*), (lovable*)," at bounding box center [625, 116] width 447 height 21
paste input "(lovable*)"
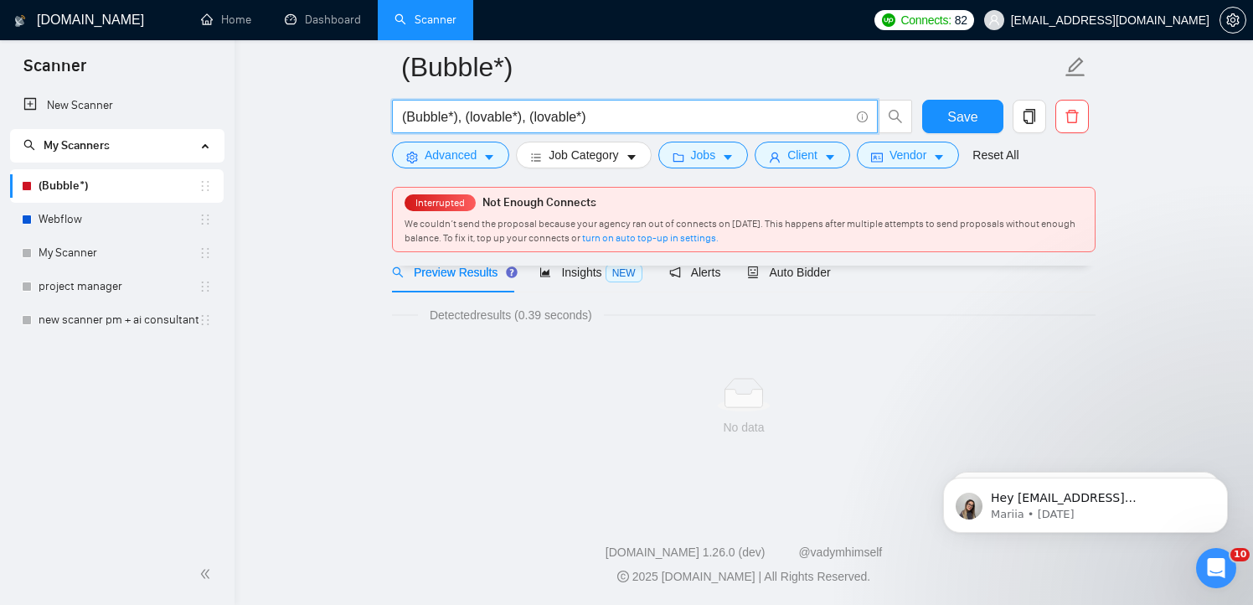
click at [561, 117] on input "(Bubble*), (lovable*), (lovable*)" at bounding box center [625, 116] width 447 height 21
click at [530, 121] on input "(Bubble*), (lovable*), (supabase*)" at bounding box center [625, 116] width 447 height 21
click at [464, 116] on input "(Bubble*), (lovable*) (supabase*)" at bounding box center [625, 116] width 447 height 21
click at [310, 166] on main "(Bubble*) (Bubble*) (lovable*) (supabase*) Save Advanced Job Category Jobs Clie…" at bounding box center [743, 231] width 965 height 492
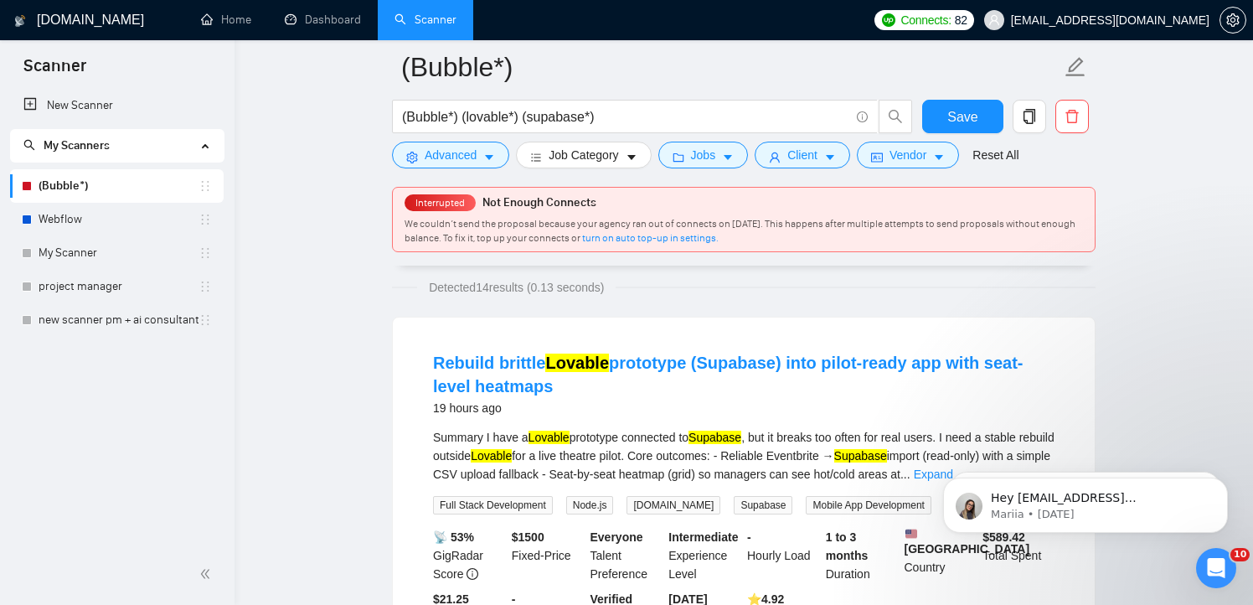
scroll to position [92, 0]
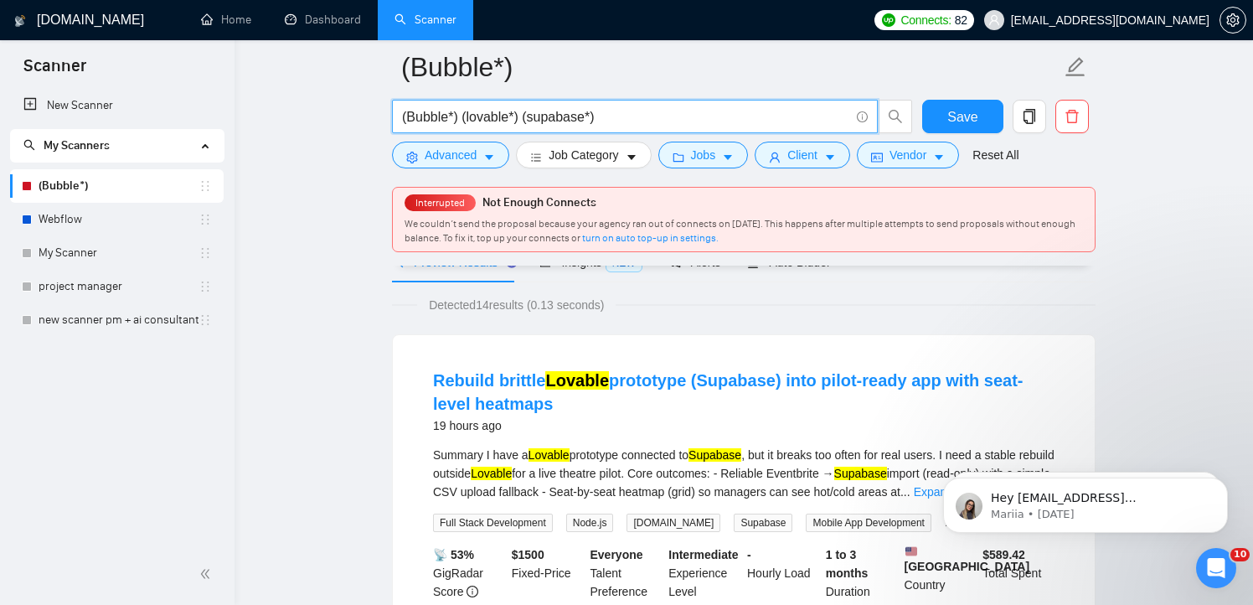
click at [460, 116] on input "(Bubble*) (lovable*) (supabase*)" at bounding box center [625, 116] width 447 height 21
click at [545, 116] on input "(Bubble*) or (lovable*) (supabase*)" at bounding box center [625, 116] width 447 height 21
click at [859, 119] on icon "info-circle" at bounding box center [862, 116] width 11 height 11
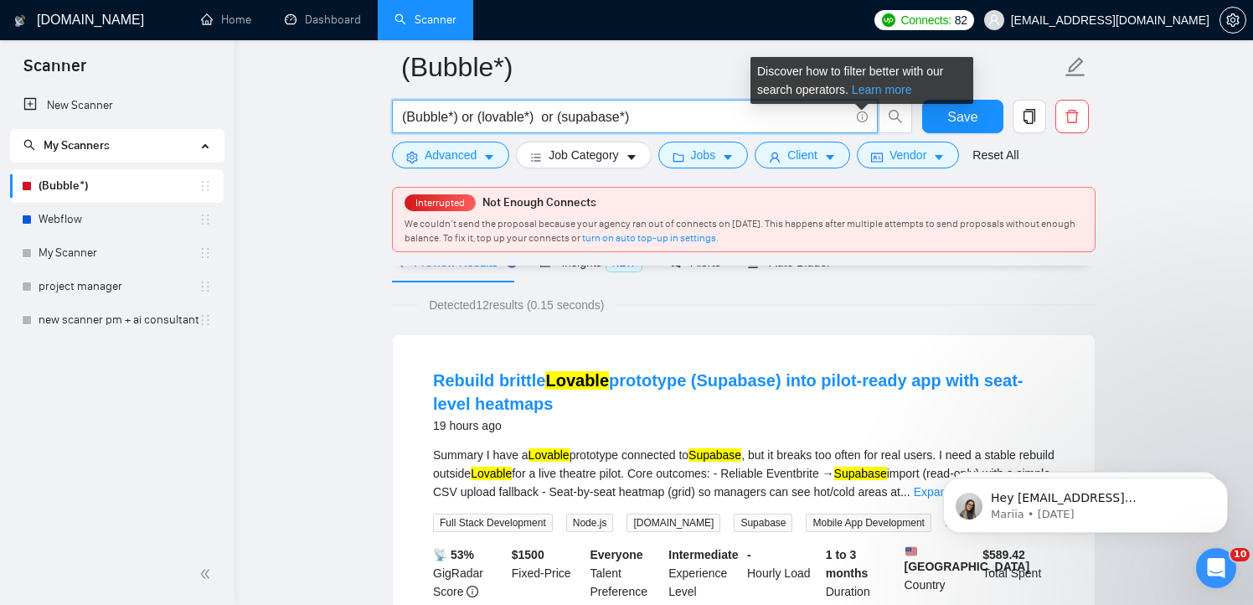
click at [891, 90] on link "Learn more" at bounding box center [882, 89] width 60 height 13
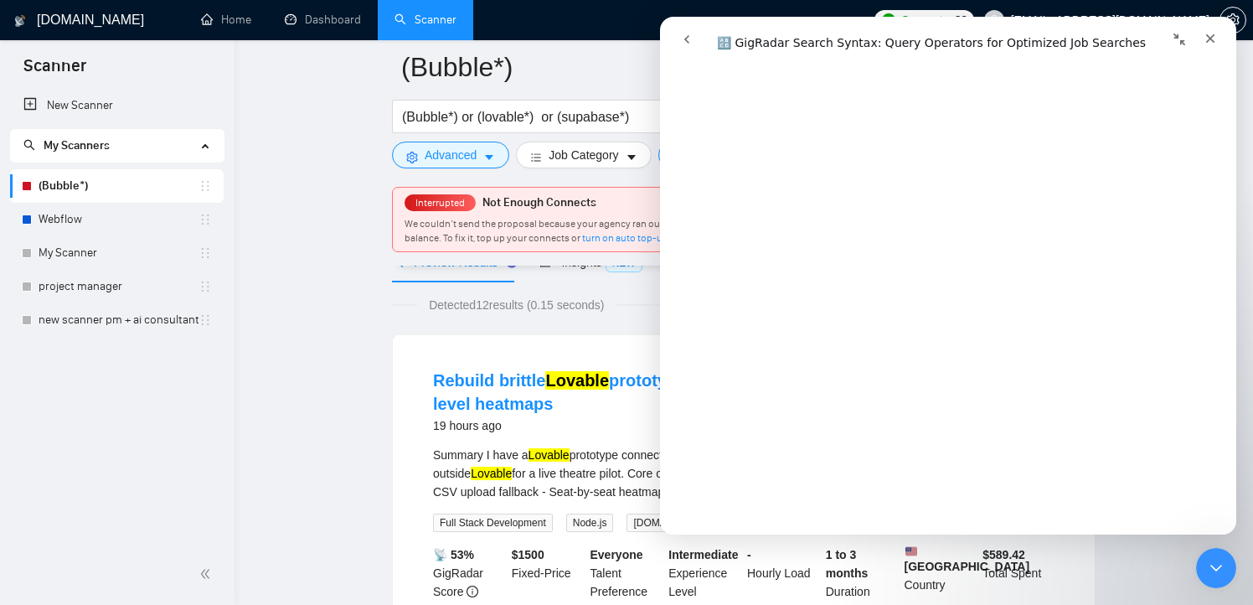
scroll to position [1050, 0]
drag, startPoint x: 479, startPoint y: 117, endPoint x: 463, endPoint y: 117, distance: 15.9
click at [463, 117] on input "(Bubble*) or (lovable*) or (supabase*)" at bounding box center [625, 116] width 447 height 21
paste input "|"
click at [551, 122] on input "(Bubble*) | (lovable*) or (supabase*)" at bounding box center [625, 116] width 447 height 21
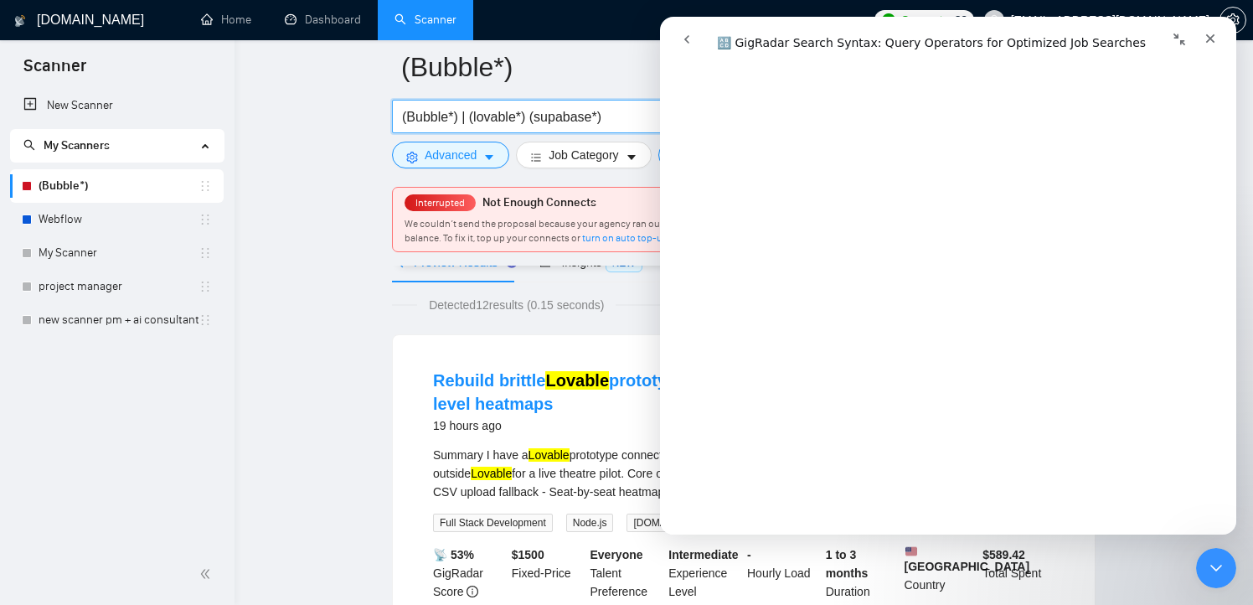
paste input "|"
click at [630, 115] on input "(Bubble*) | (lovable*) | (supabase*)" at bounding box center [625, 116] width 447 height 21
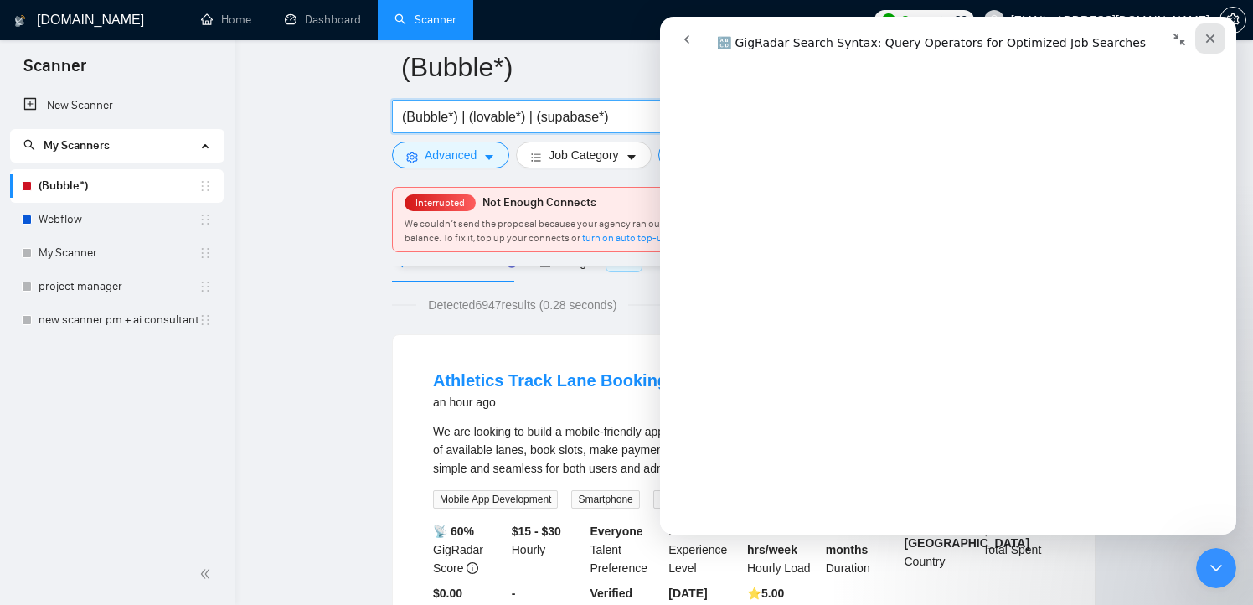
type input "(Bubble*) | (lovable*) | (supabase*)"
drag, startPoint x: 1209, startPoint y: 41, endPoint x: 1533, endPoint y: 337, distance: 438.9
click at [1209, 41] on icon "Close" at bounding box center [1210, 38] width 13 height 13
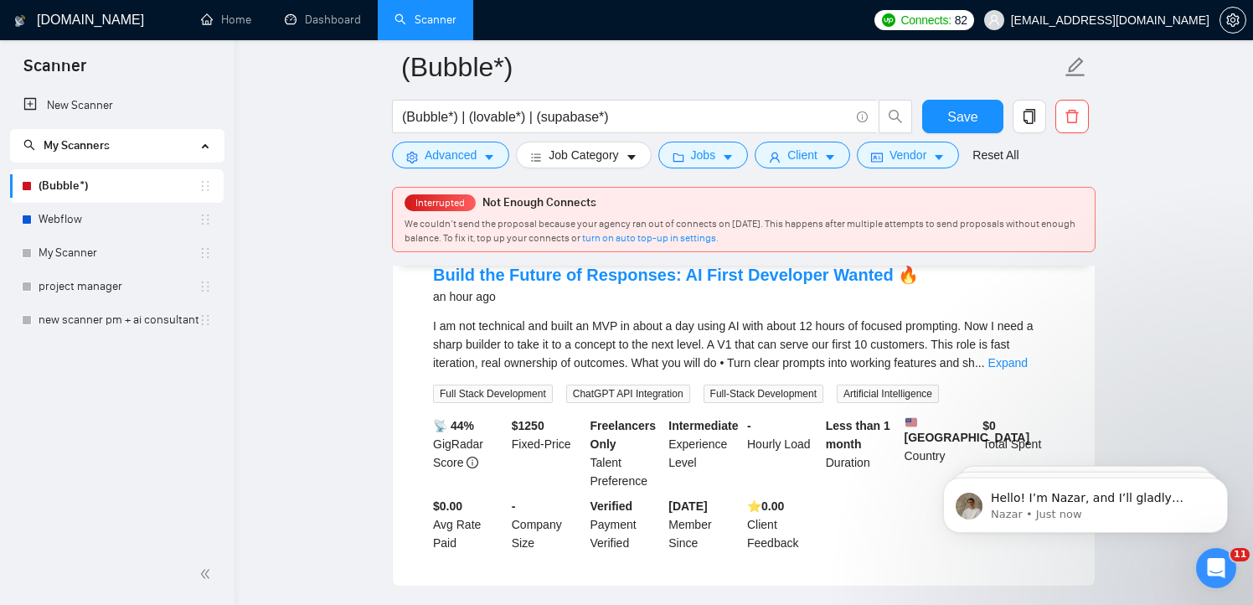
scroll to position [571, 0]
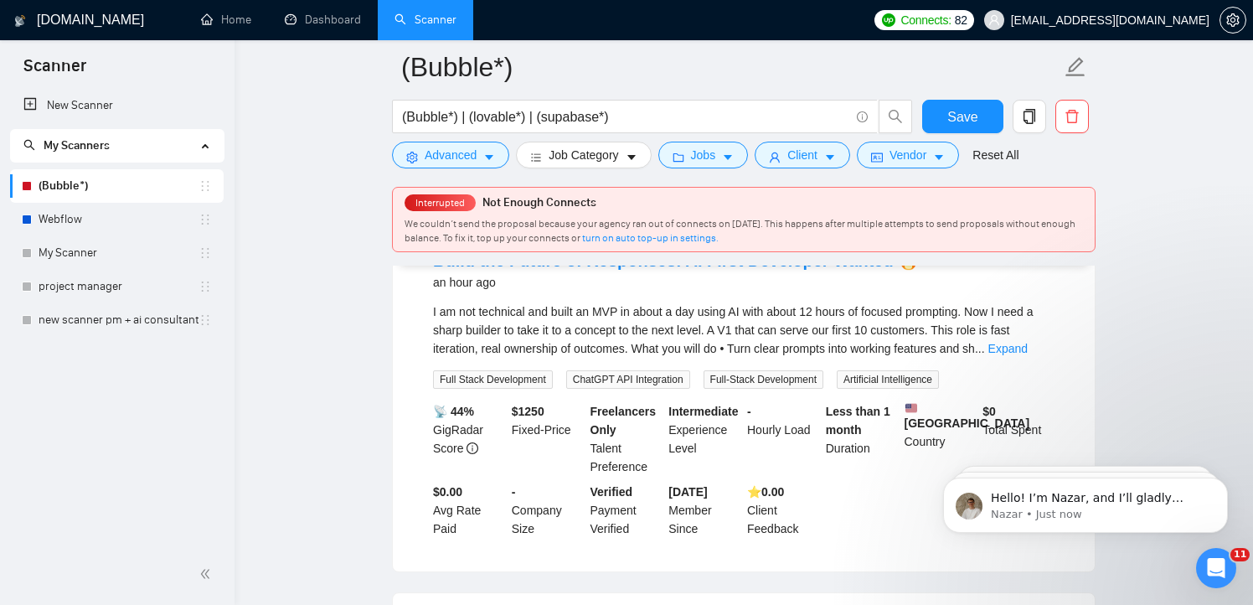
click at [985, 355] on span "..." at bounding box center [980, 348] width 10 height 13
click at [1021, 355] on link "Expand" at bounding box center [1008, 348] width 39 height 13
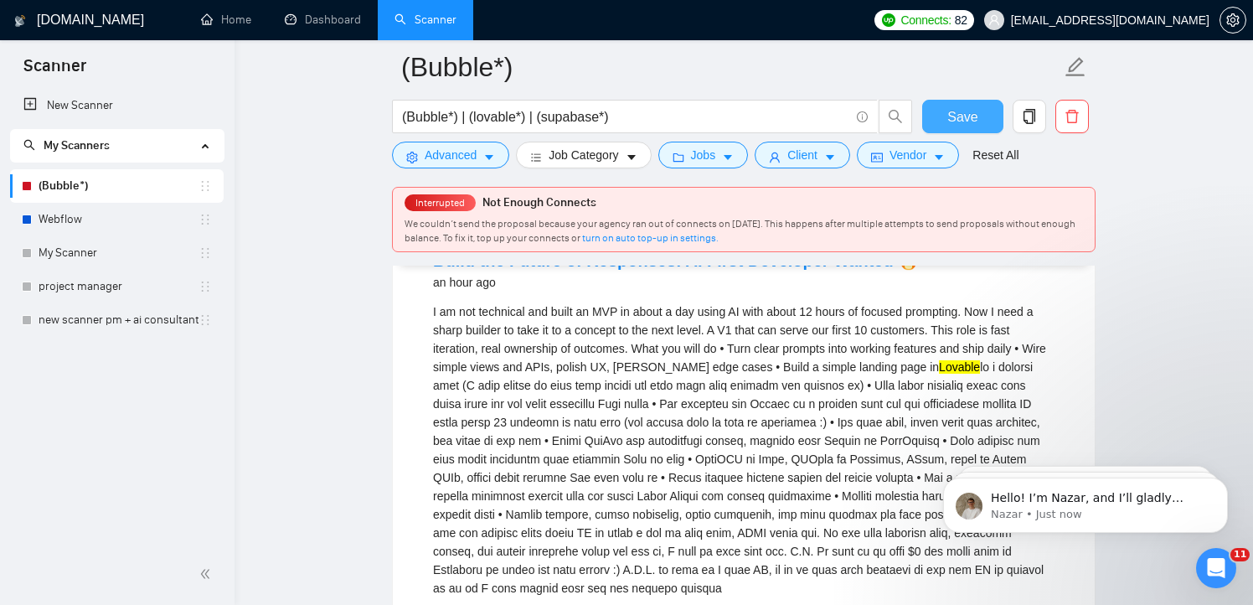
click at [965, 111] on span "Save" at bounding box center [963, 116] width 30 height 21
click at [1224, 562] on icon "Open Intercom Messenger" at bounding box center [1215, 566] width 28 height 28
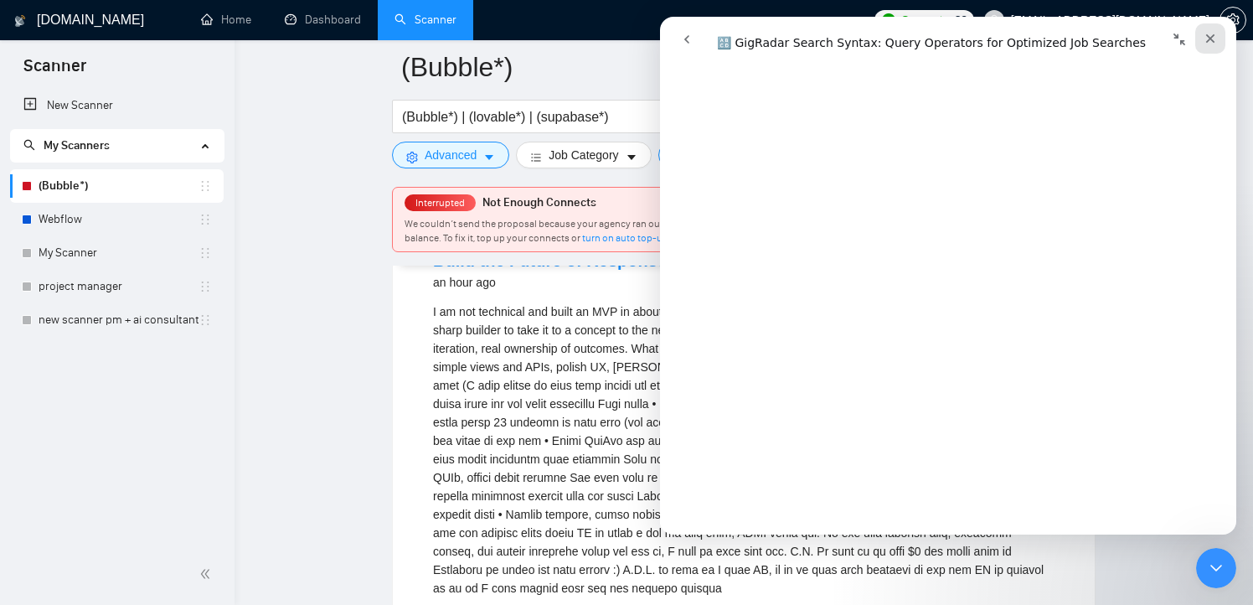
click at [1209, 27] on div "Close" at bounding box center [1211, 38] width 30 height 30
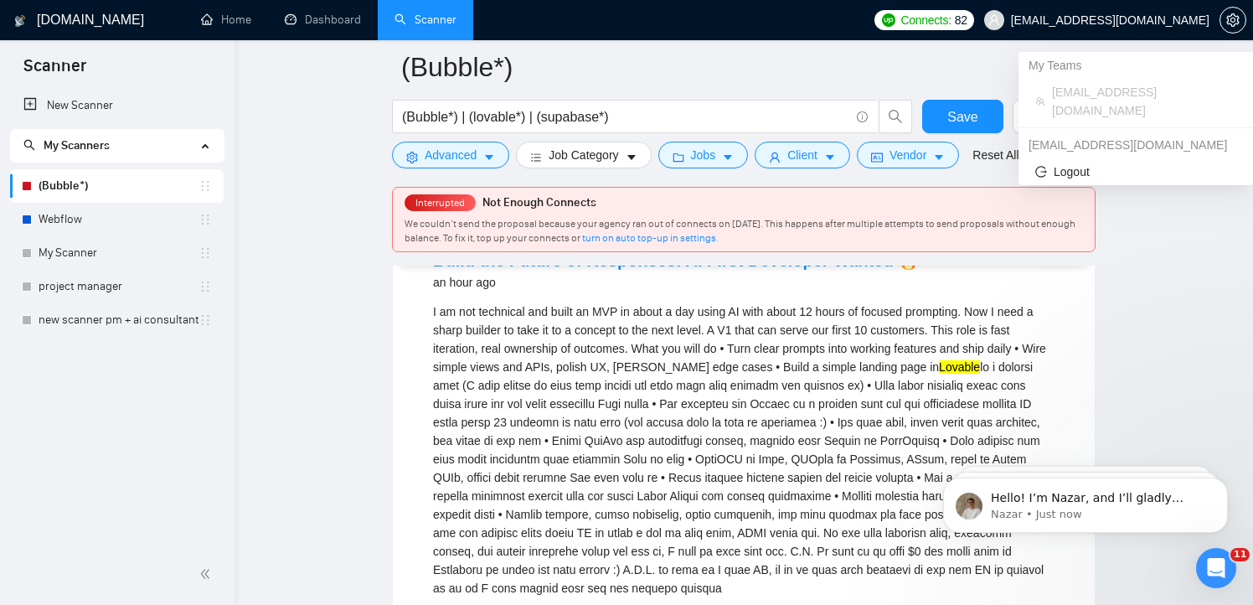
scroll to position [0, 0]
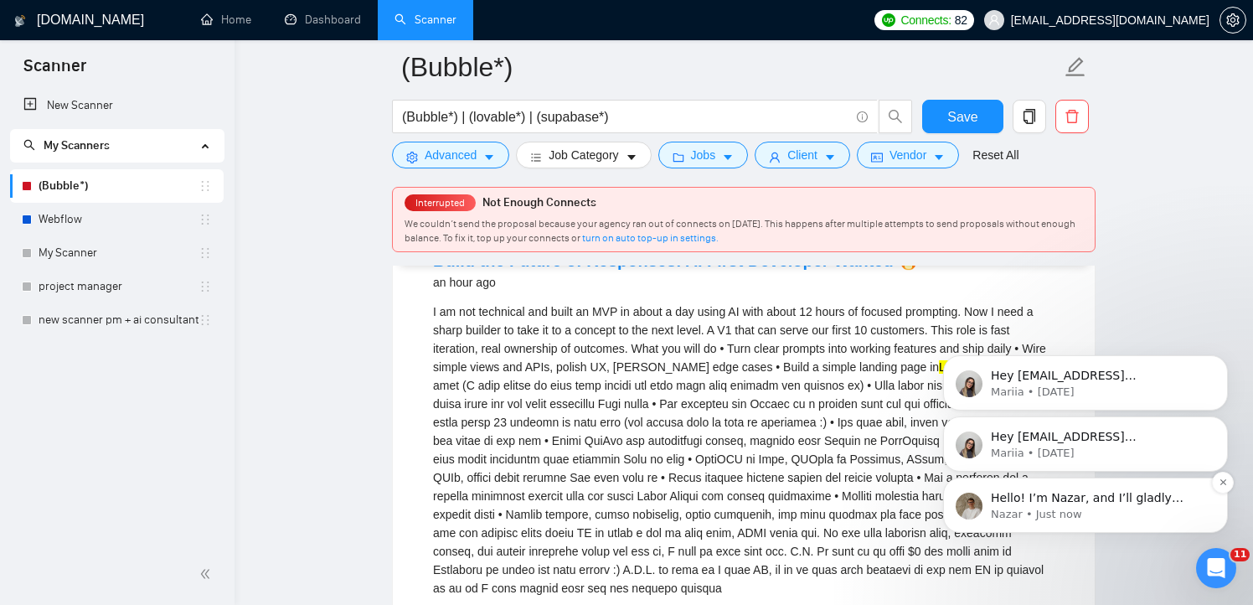
click at [1135, 516] on p "Nazar • Just now" at bounding box center [1099, 514] width 216 height 15
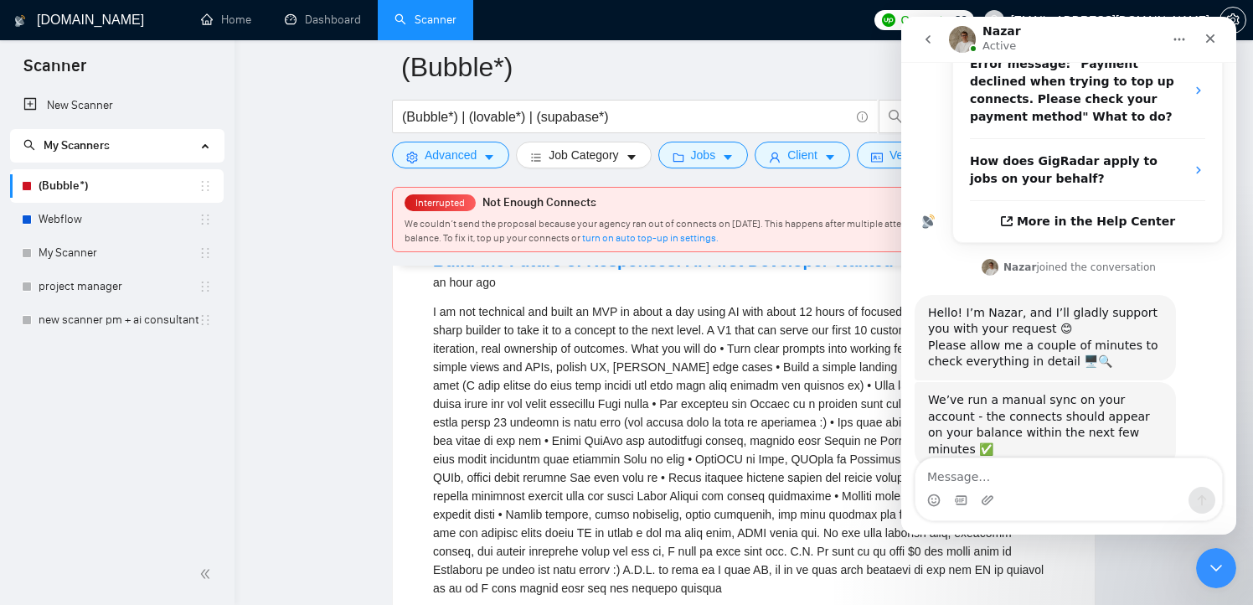
scroll to position [338, 0]
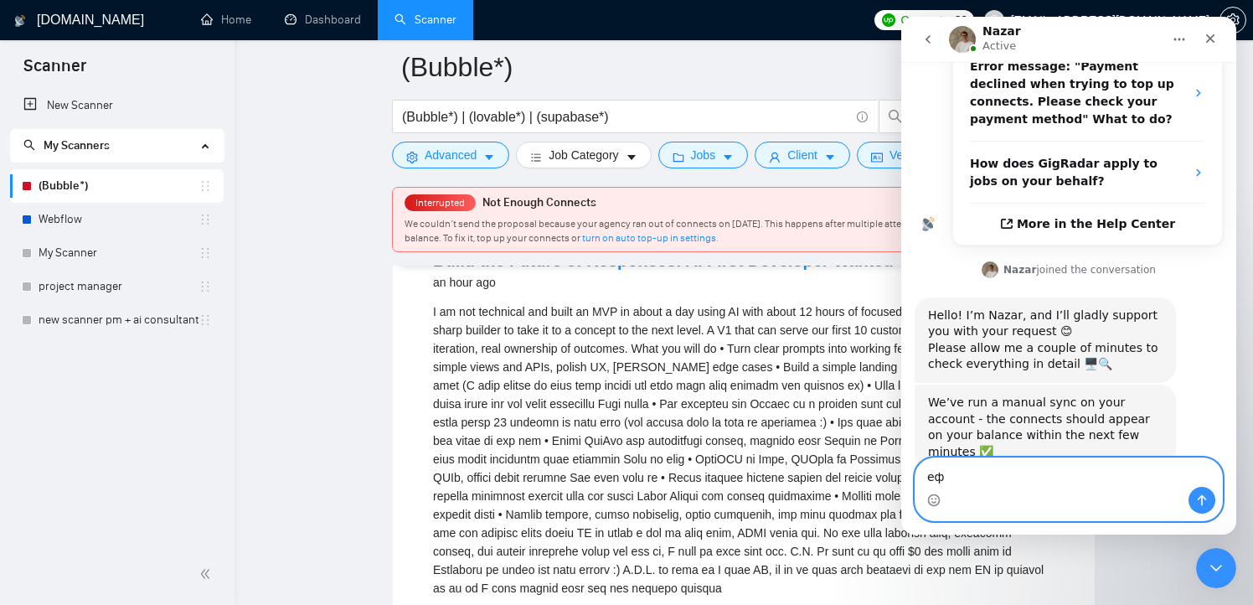
type textarea "е"
type textarea "thanks"
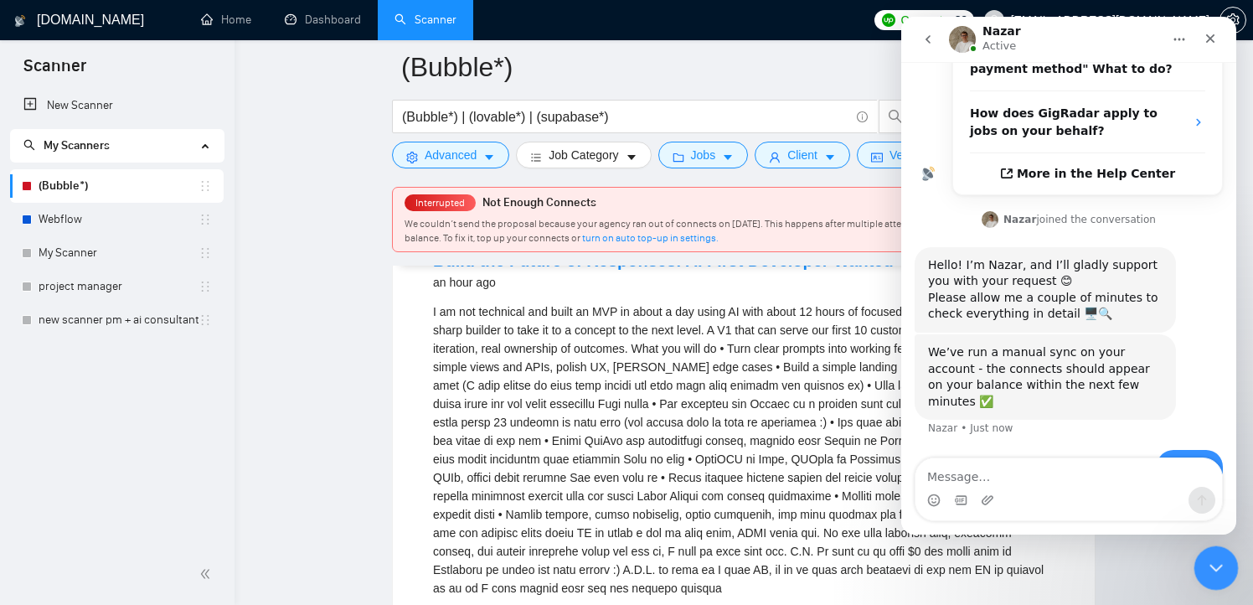
click at [1218, 567] on icon "Close Intercom Messenger" at bounding box center [1214, 566] width 20 height 20
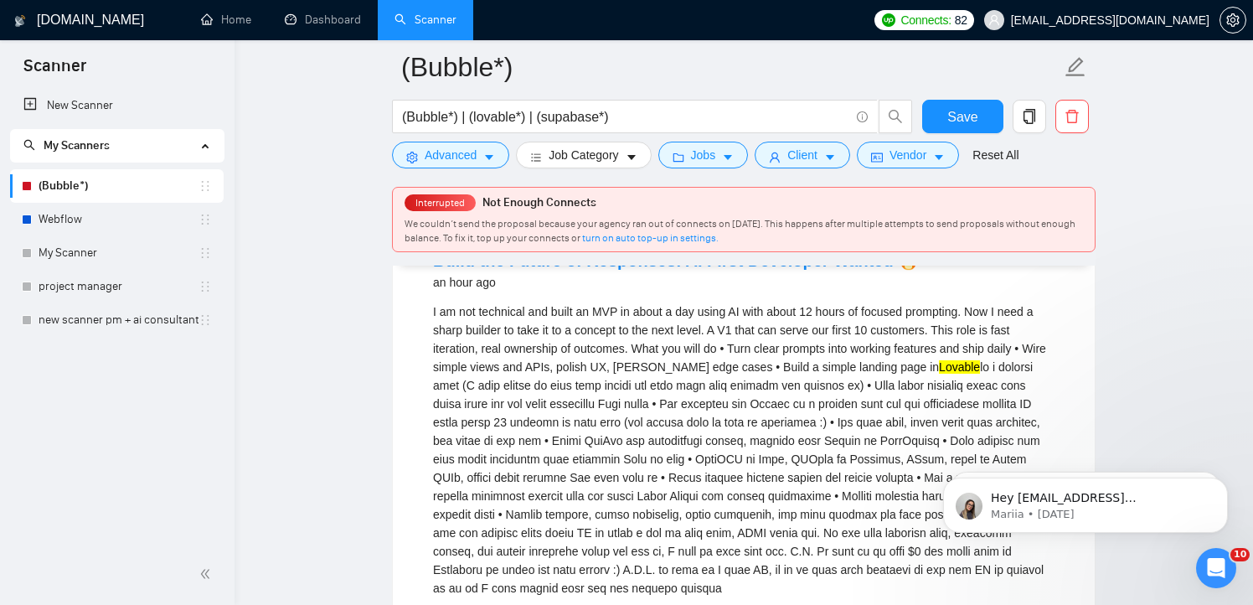
scroll to position [0, 0]
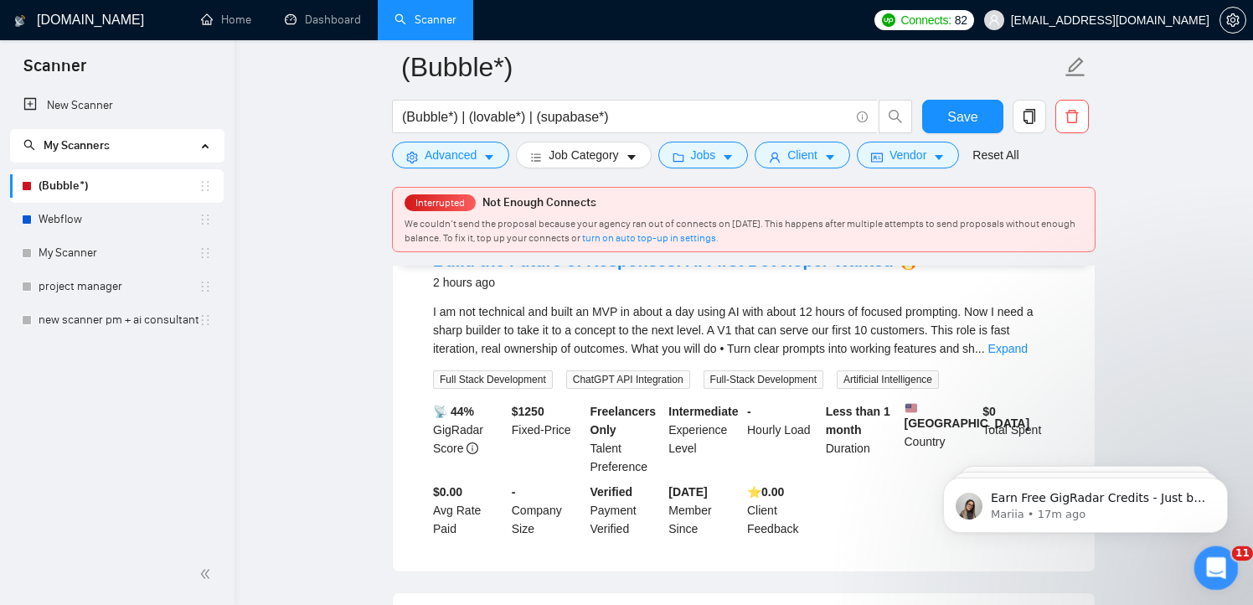
click at [1213, 570] on icon "Open Intercom Messenger" at bounding box center [1215, 566] width 28 height 28
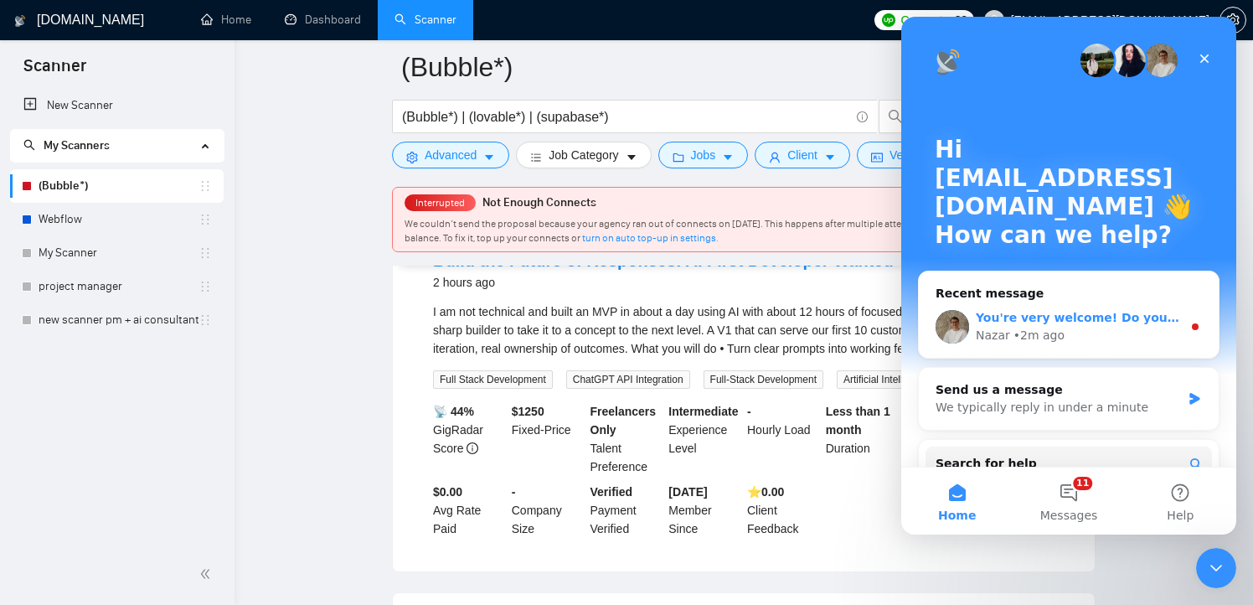
click at [1035, 331] on div "• 2m ago" at bounding box center [1039, 336] width 51 height 18
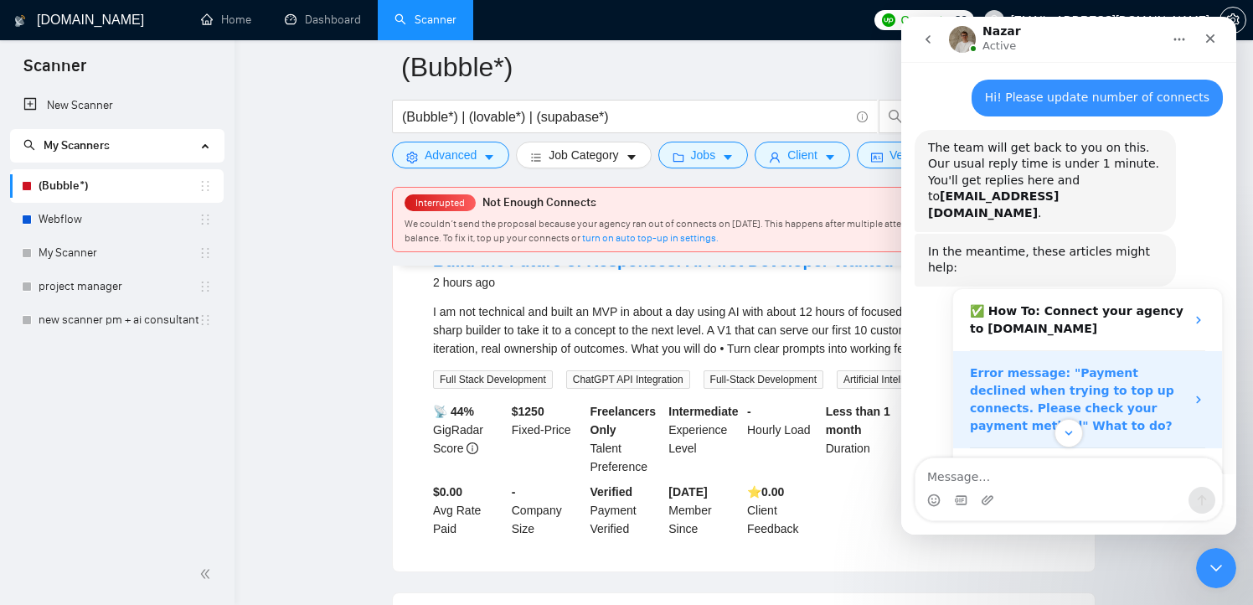
scroll to position [454, 0]
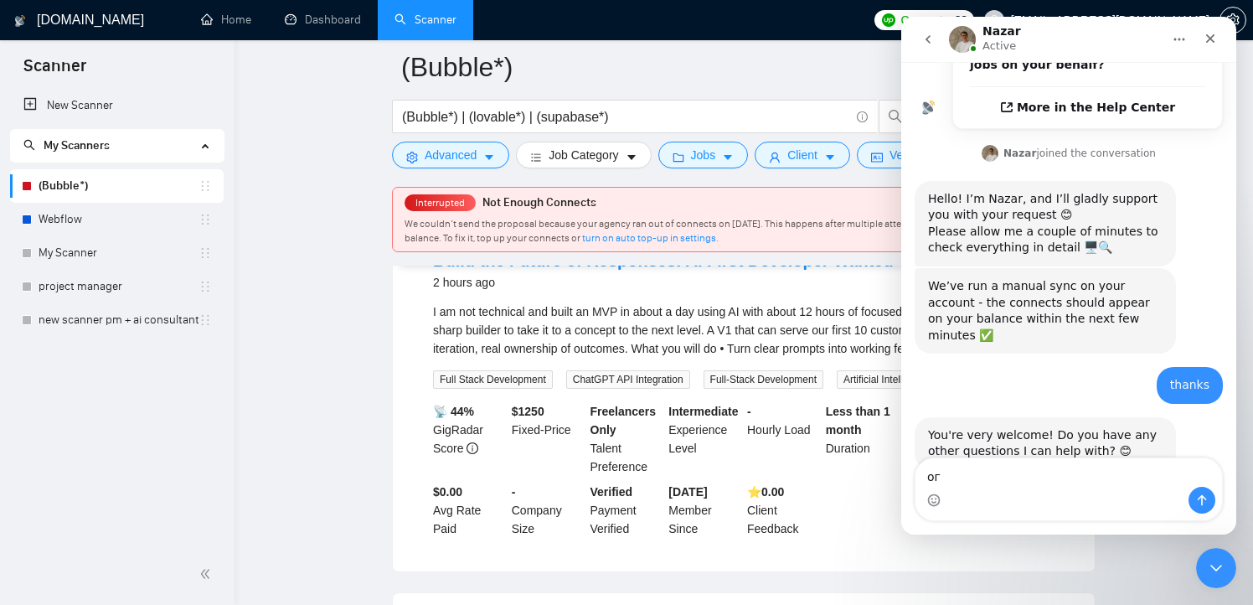
type textarea "о"
type textarea "just waiting for connects to appear"
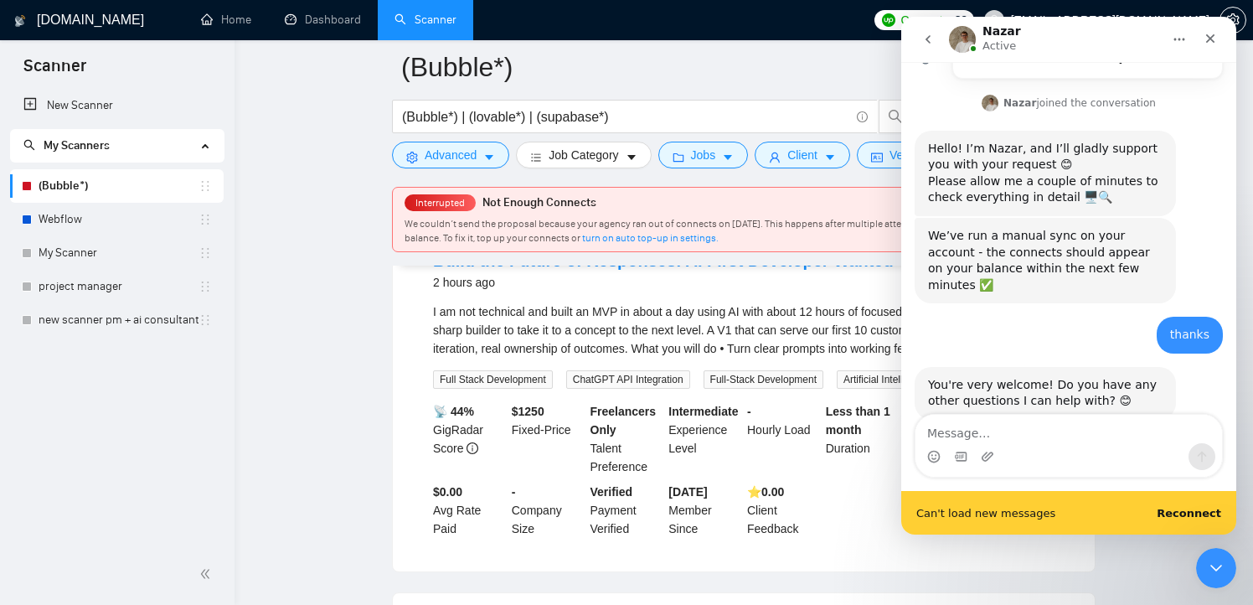
scroll to position [548, 0]
